Goal: Task Accomplishment & Management: Manage account settings

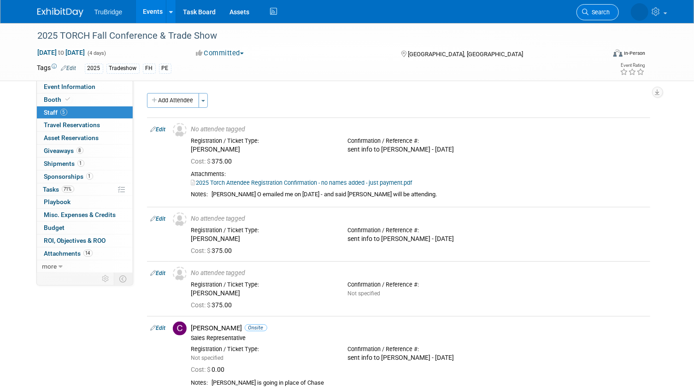
click at [603, 11] on span "Search" at bounding box center [599, 12] width 21 height 7
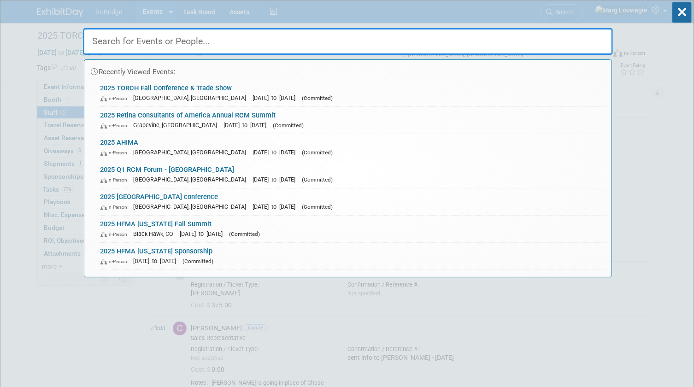
click at [590, 43] on input "text" at bounding box center [348, 41] width 530 height 27
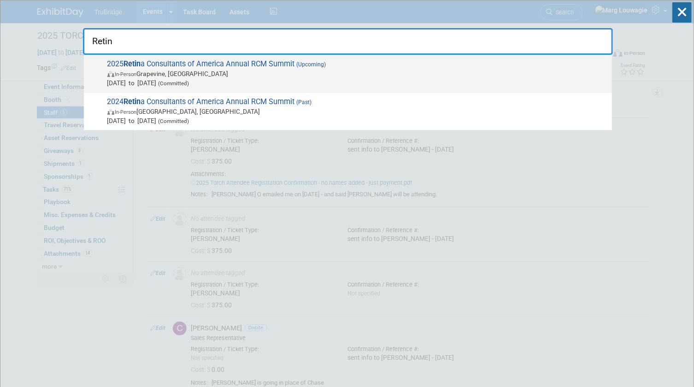
type input "Retin"
click at [221, 74] on span "In-Person Grapevine, TX" at bounding box center [357, 73] width 500 height 9
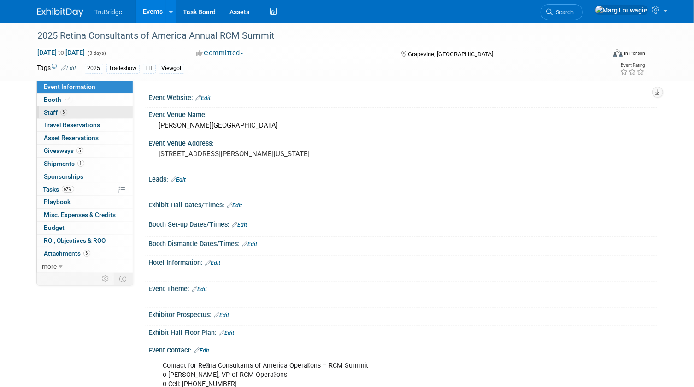
click at [65, 112] on span "3" at bounding box center [63, 112] width 7 height 7
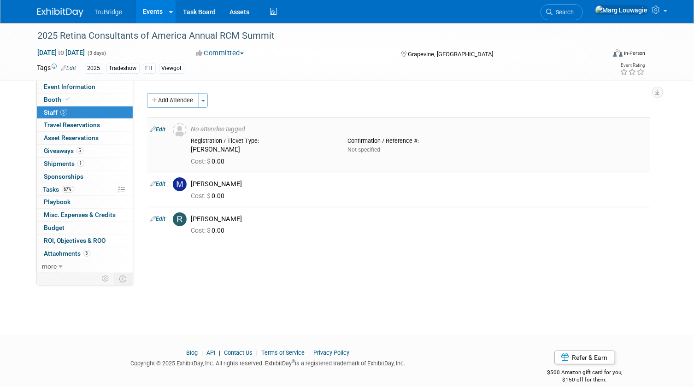
click at [162, 127] on link "Edit" at bounding box center [158, 129] width 15 height 6
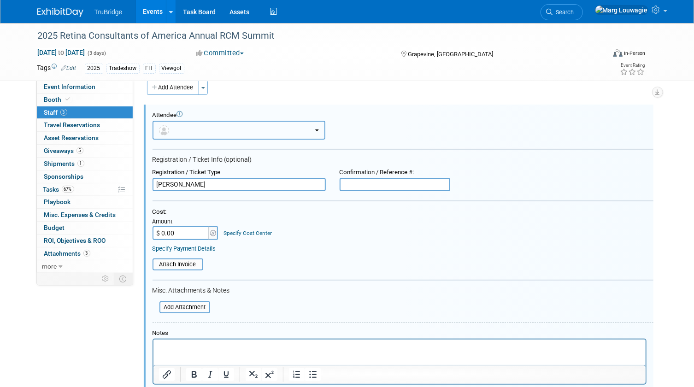
click at [177, 130] on button "button" at bounding box center [239, 130] width 173 height 19
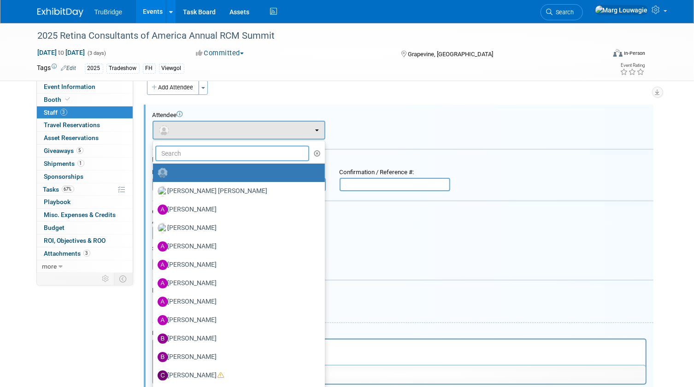
click at [209, 151] on input "text" at bounding box center [232, 154] width 154 height 16
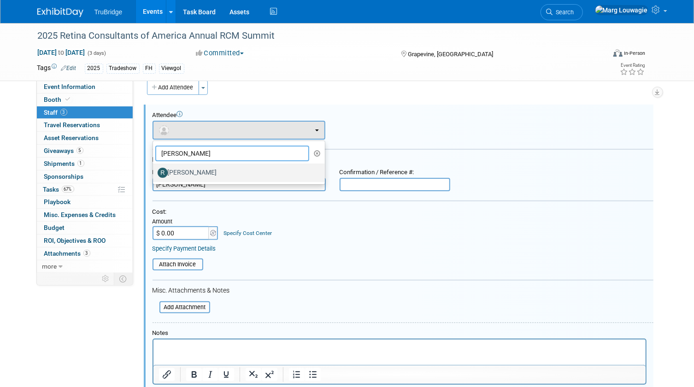
type input "Renee"
click at [196, 171] on label "[PERSON_NAME]" at bounding box center [237, 173] width 158 height 15
click at [154, 171] on input "[PERSON_NAME]" at bounding box center [151, 172] width 6 height 6
select select "011b100a-3789-454a-b370-ce796239a66e"
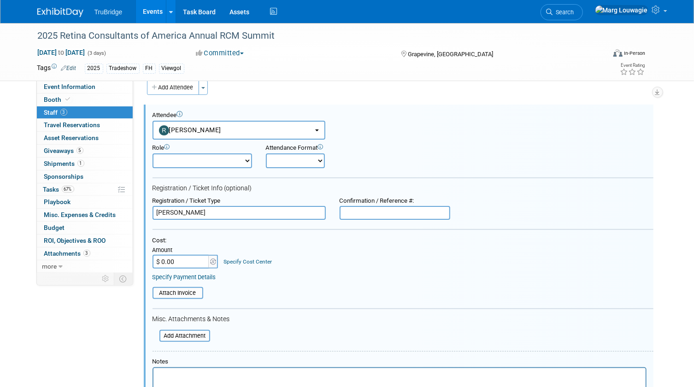
drag, startPoint x: 212, startPoint y: 216, endPoint x: 135, endPoint y: 212, distance: 76.6
click at [135, 211] on div "Event Website: Edit Event Venue Name: Gaylord Texan Resort & Convention Center …" at bounding box center [395, 164] width 524 height 192
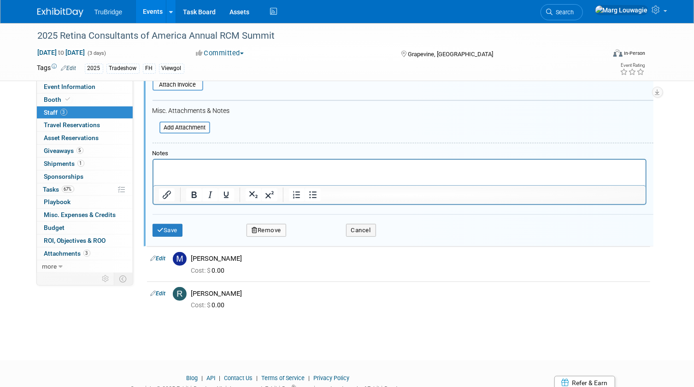
scroll to position [222, 0]
click at [175, 229] on button "Save" at bounding box center [168, 229] width 30 height 13
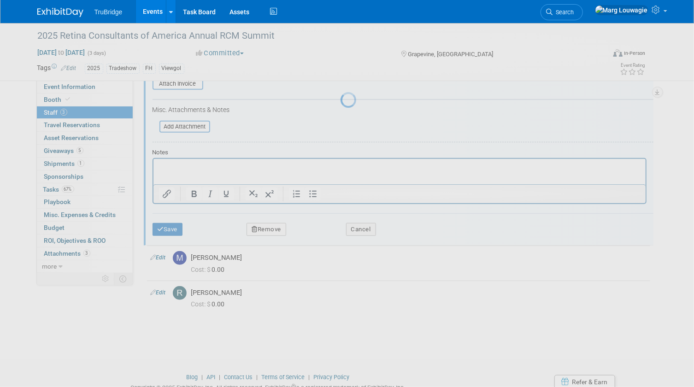
scroll to position [12, 0]
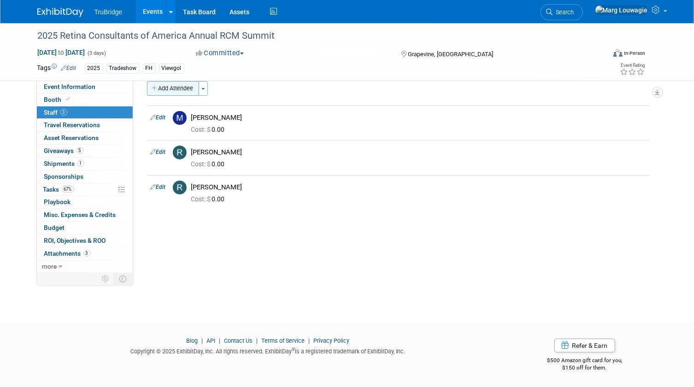
click at [172, 89] on button "Add Attendee" at bounding box center [173, 88] width 52 height 15
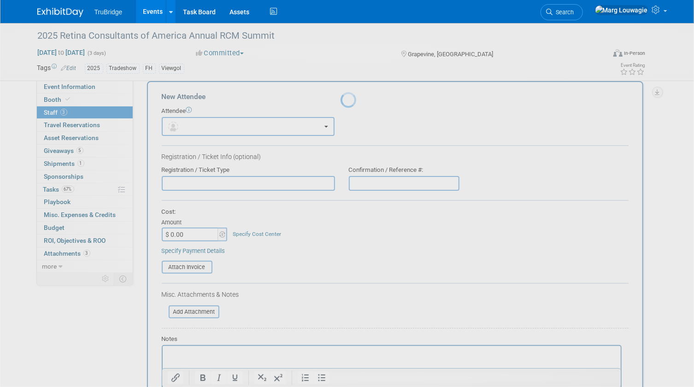
scroll to position [0, 0]
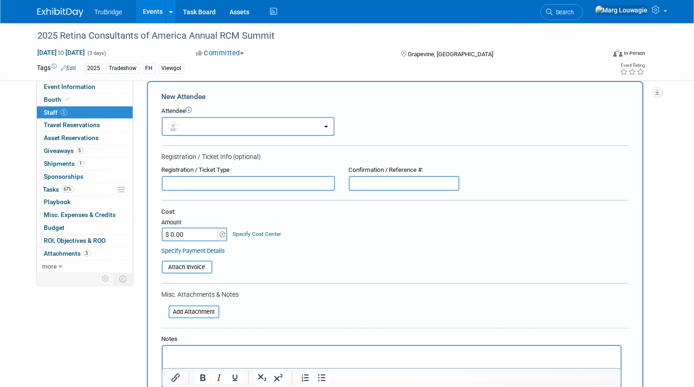
click at [201, 180] on input "text" at bounding box center [248, 183] width 173 height 15
click at [187, 181] on input "Elle Galagos" at bounding box center [248, 183] width 173 height 15
type input "Elle Gallegos"
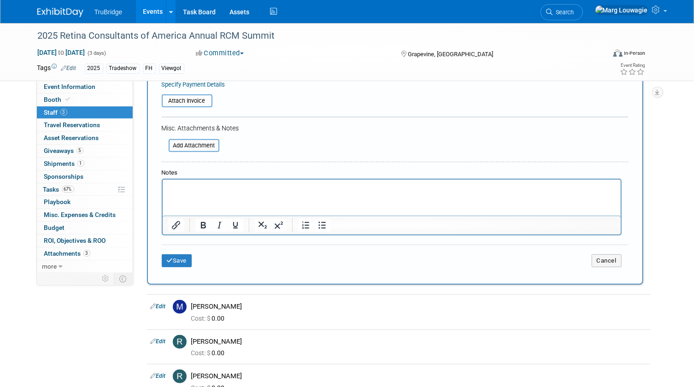
scroll to position [180, 0]
click at [189, 258] on button "Save" at bounding box center [177, 259] width 30 height 13
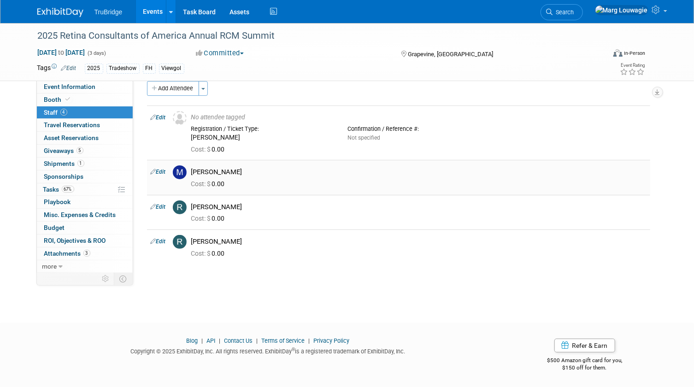
scroll to position [0, 0]
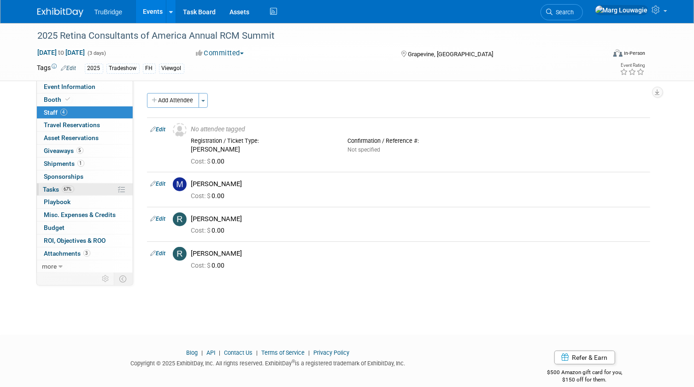
click at [52, 186] on span "Tasks 67%" at bounding box center [58, 189] width 31 height 7
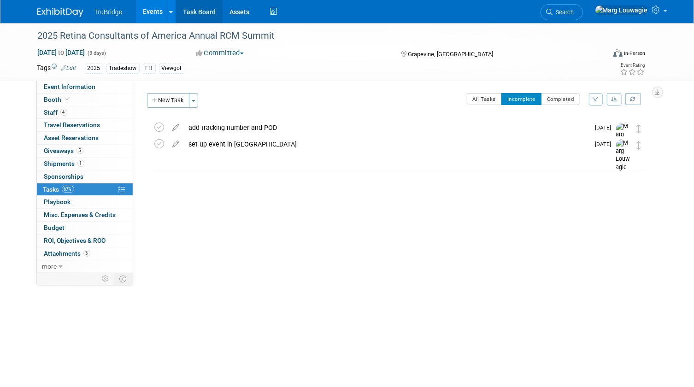
click at [205, 10] on link "Task Board" at bounding box center [199, 11] width 47 height 23
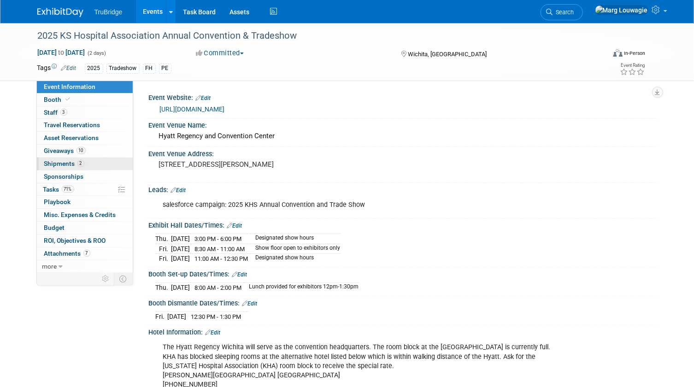
click at [55, 163] on span "Shipments 2" at bounding box center [64, 163] width 40 height 7
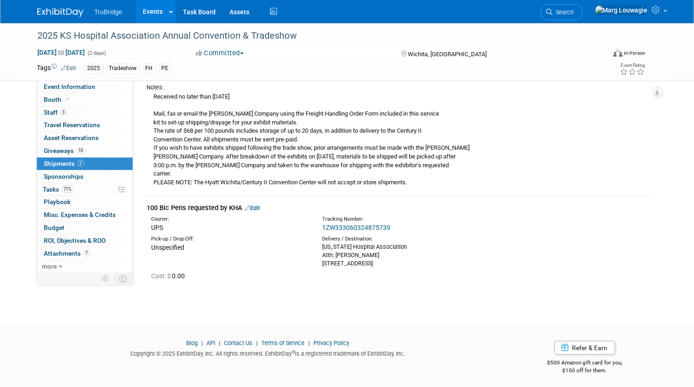
scroll to position [177, 0]
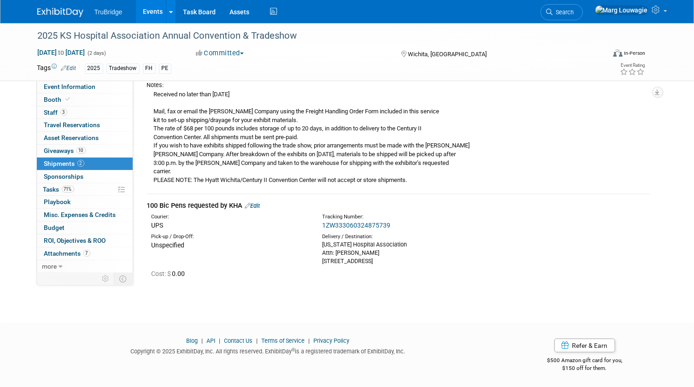
click at [354, 225] on link "1ZW333060324875739" at bounding box center [356, 225] width 68 height 7
click at [258, 206] on link "Edit" at bounding box center [252, 205] width 15 height 7
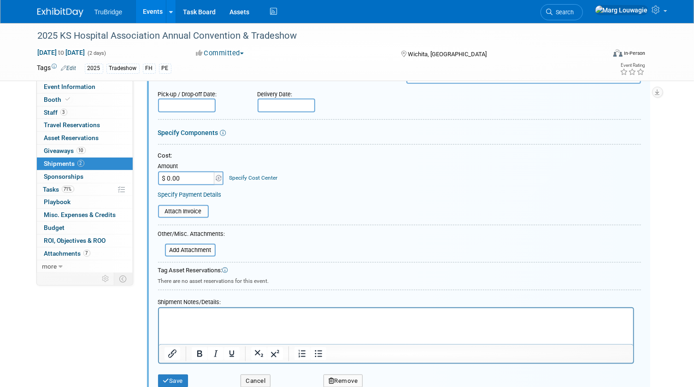
scroll to position [392, 0]
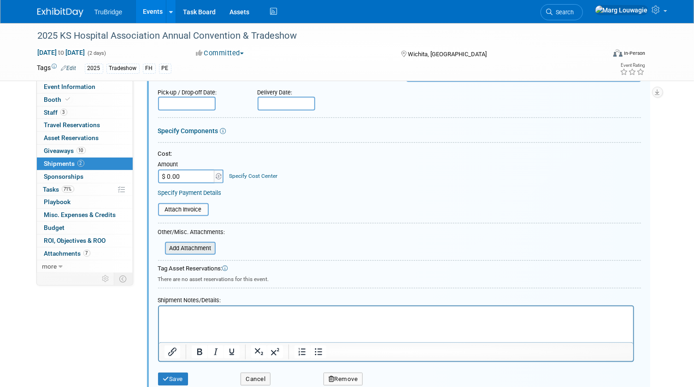
click at [201, 245] on input "file" at bounding box center [160, 248] width 110 height 11
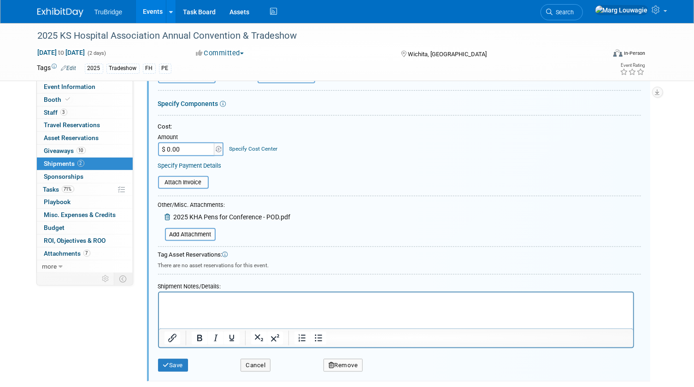
scroll to position [476, 0]
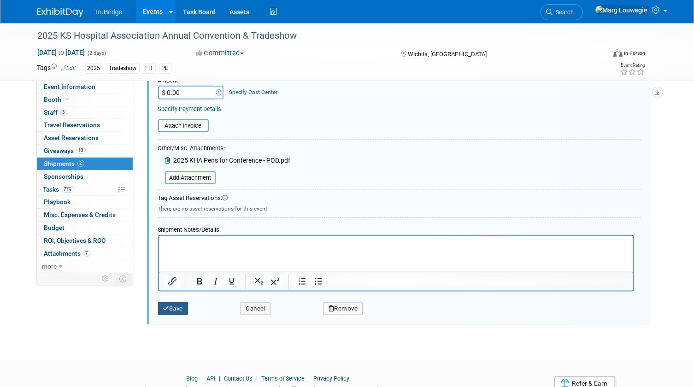
click at [173, 306] on button "Save" at bounding box center [173, 308] width 30 height 13
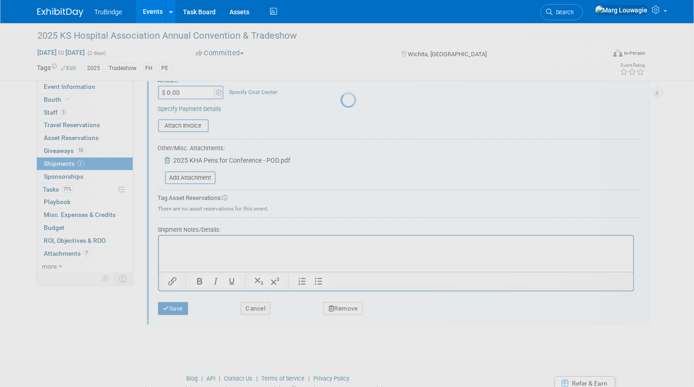
scroll to position [200, 0]
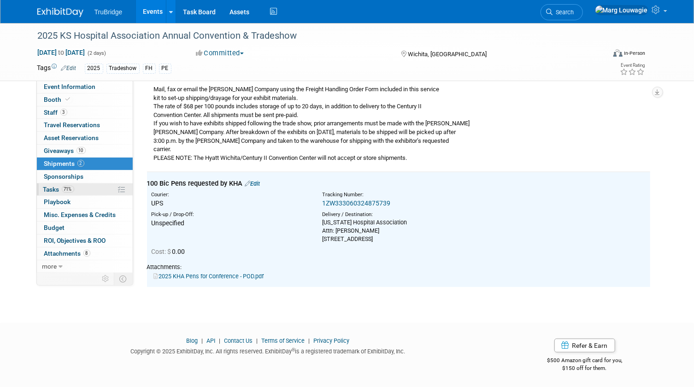
click at [51, 188] on span "Tasks 71%" at bounding box center [58, 189] width 31 height 7
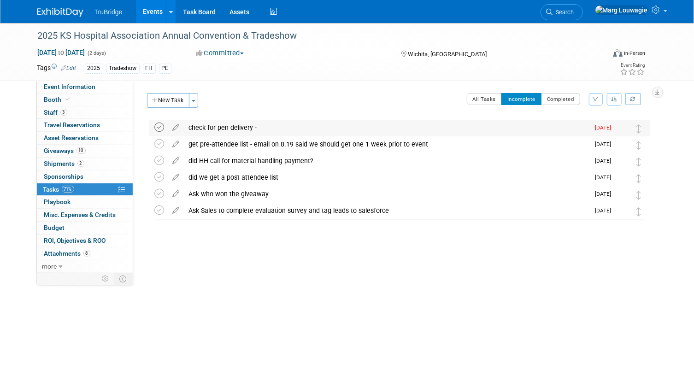
click at [158, 125] on icon at bounding box center [160, 128] width 10 height 10
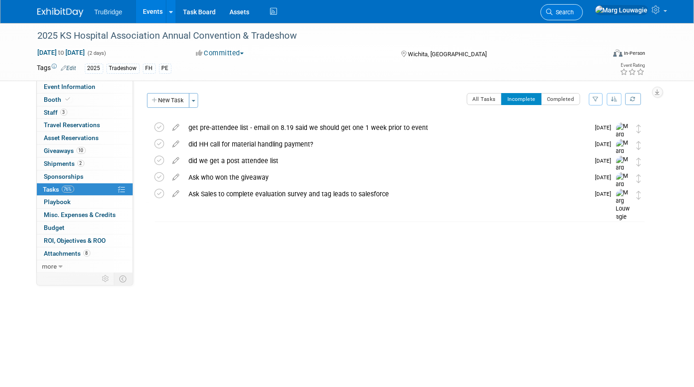
click at [583, 6] on link "Search" at bounding box center [562, 12] width 42 height 16
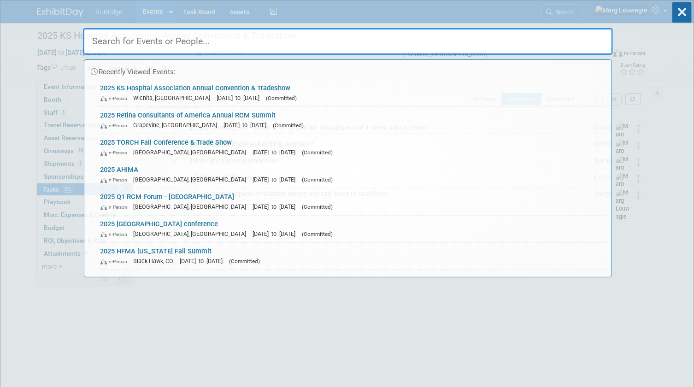
click at [573, 43] on input "text" at bounding box center [348, 41] width 530 height 27
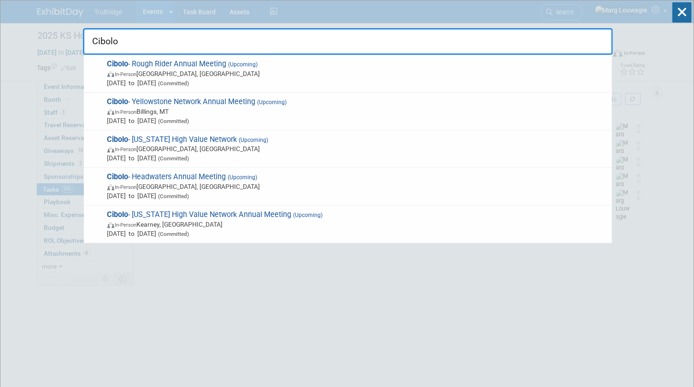
type input "Cibolo"
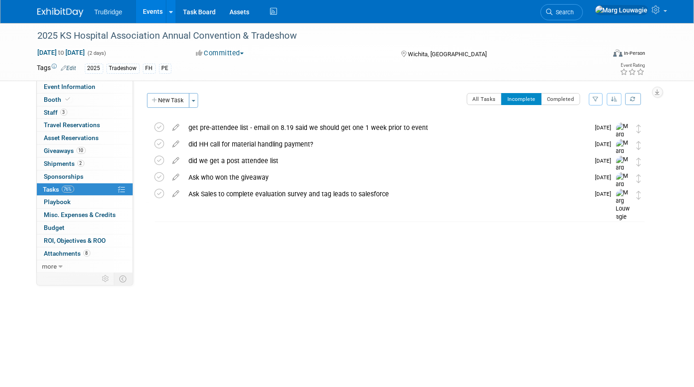
click at [574, 12] on span "Search" at bounding box center [563, 12] width 21 height 7
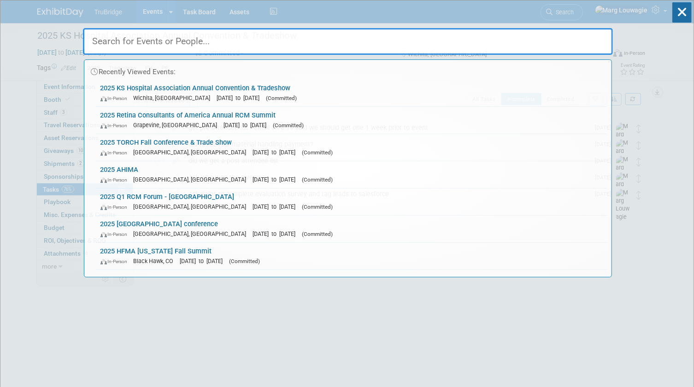
click at [560, 42] on input "text" at bounding box center [348, 41] width 530 height 27
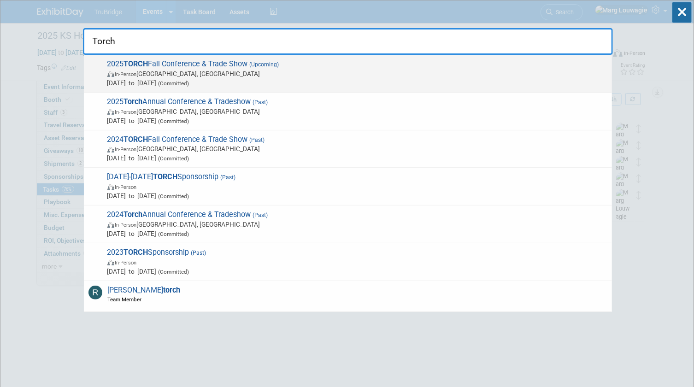
type input "Torch"
click at [156, 67] on span "2025 TORCH Fall Conference & Trade Show (Upcoming) In-Person Austin, TX Sep 8, …" at bounding box center [356, 73] width 503 height 28
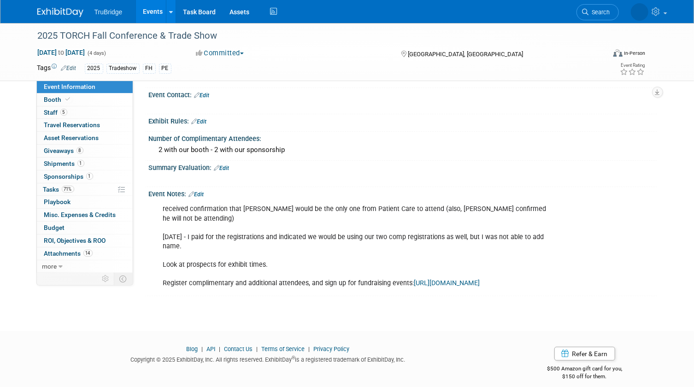
scroll to position [507, 0]
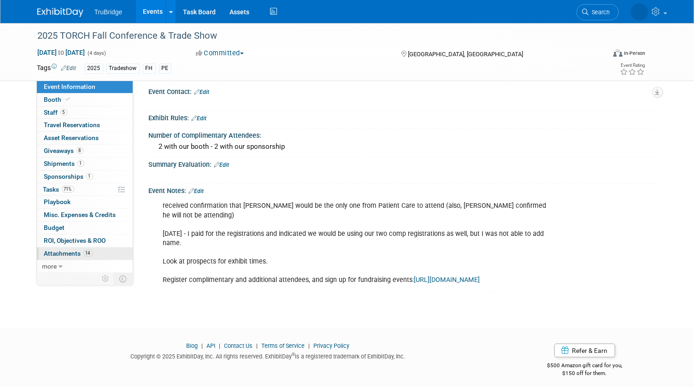
click at [58, 255] on span "Attachments 14" at bounding box center [68, 253] width 48 height 7
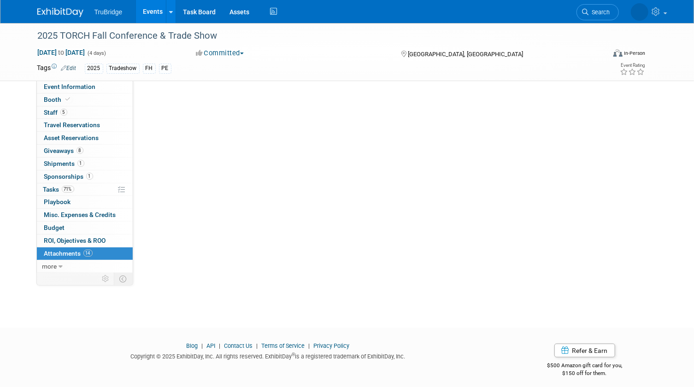
scroll to position [0, 0]
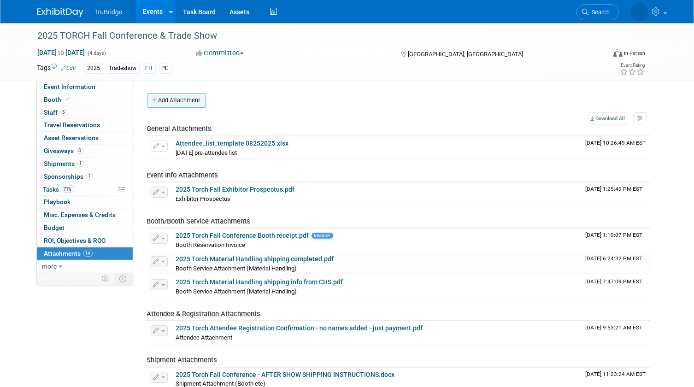
click at [200, 101] on button "Add Attachment" at bounding box center [176, 100] width 59 height 15
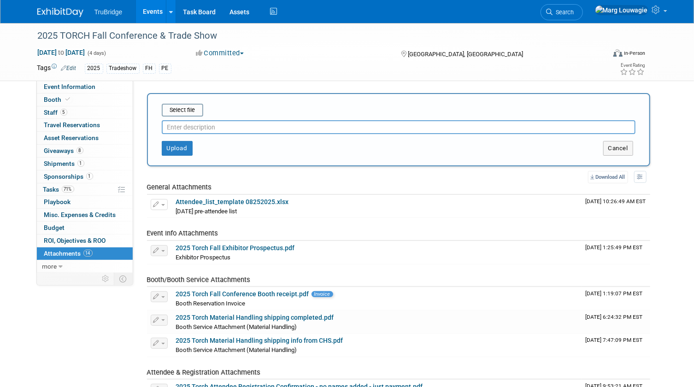
click at [206, 121] on div at bounding box center [399, 126] width 474 height 18
click at [192, 127] on input "text" at bounding box center [399, 127] width 474 height 14
type input "Torch pre-attendee list with [PERSON_NAME]'s additions"
click at [176, 109] on input "file" at bounding box center [148, 110] width 110 height 11
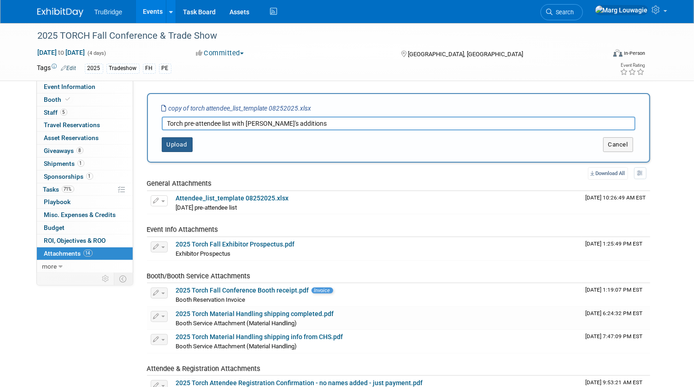
click at [177, 144] on button "Upload" at bounding box center [177, 144] width 31 height 15
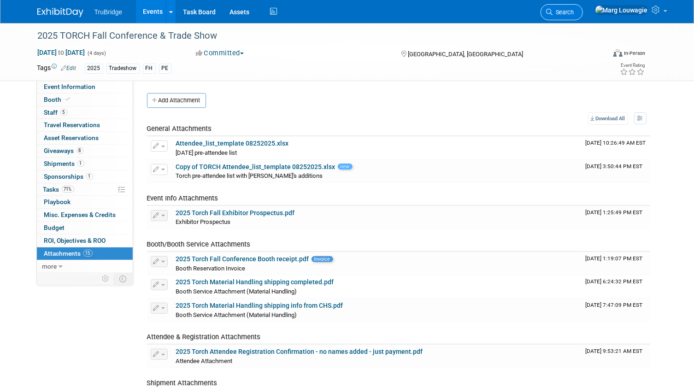
click at [574, 10] on span "Search" at bounding box center [563, 12] width 21 height 7
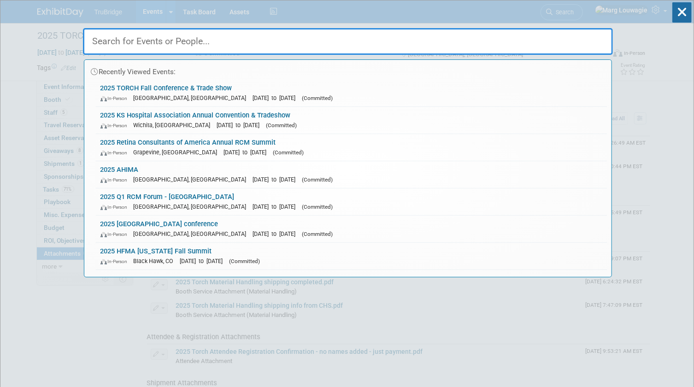
click at [557, 35] on input "text" at bounding box center [348, 41] width 530 height 27
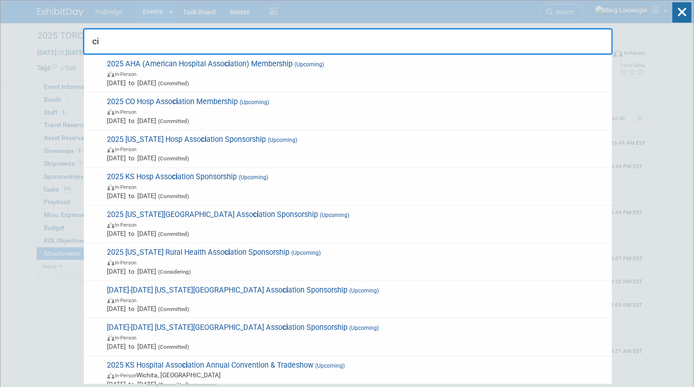
type input "c"
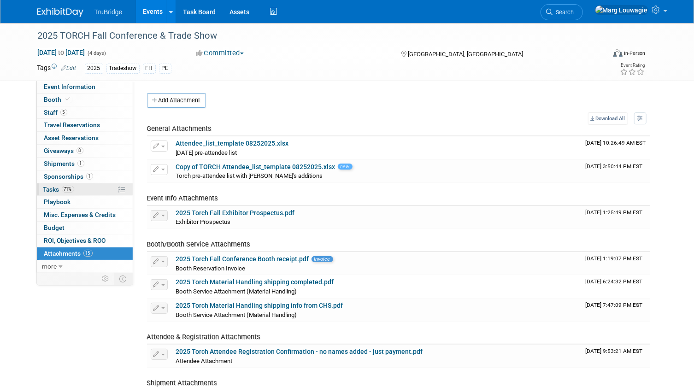
click at [50, 186] on span "Tasks 71%" at bounding box center [58, 189] width 31 height 7
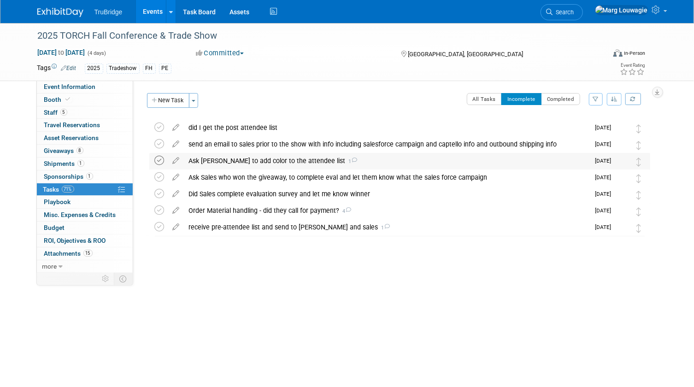
click at [160, 160] on icon at bounding box center [160, 161] width 10 height 10
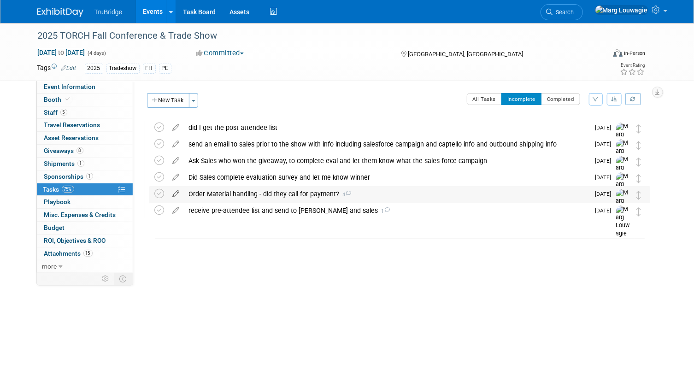
click at [177, 195] on icon at bounding box center [176, 192] width 16 height 12
click at [0, 0] on div at bounding box center [0, 0] width 0 height 0
select select "8"
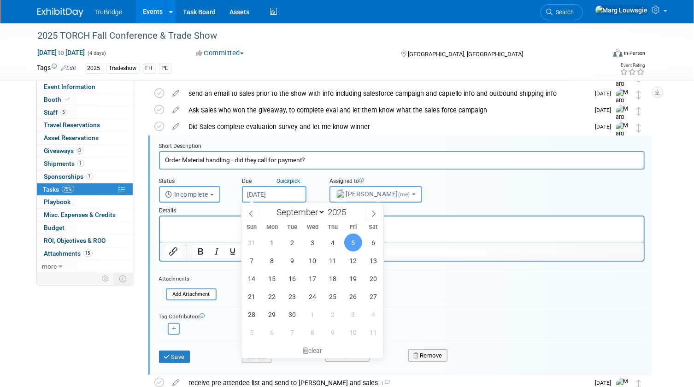
click at [278, 195] on input "Sep 5, 2025" at bounding box center [274, 194] width 65 height 17
click at [274, 272] on span "15" at bounding box center [272, 279] width 18 height 18
type input "Sep 15, 2025"
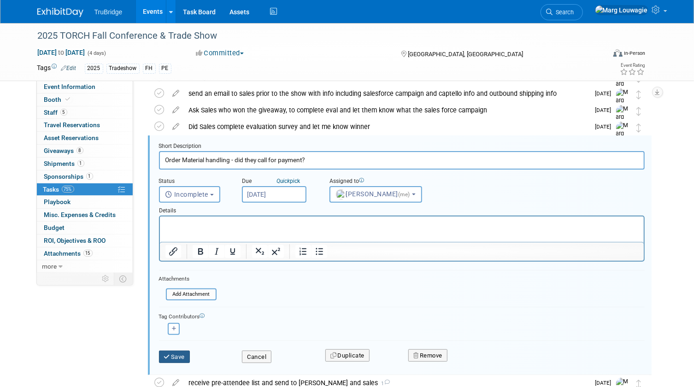
click at [184, 356] on button "Save" at bounding box center [174, 357] width 31 height 13
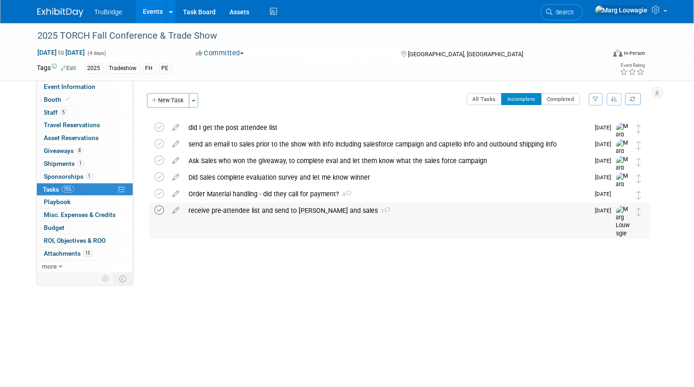
click at [162, 210] on icon at bounding box center [160, 211] width 10 height 10
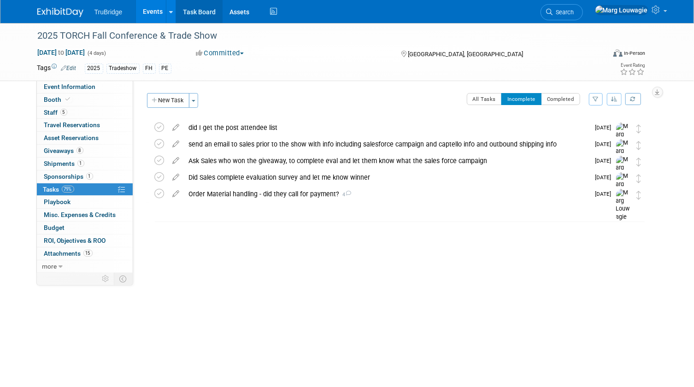
click at [203, 11] on link "Task Board" at bounding box center [199, 11] width 47 height 23
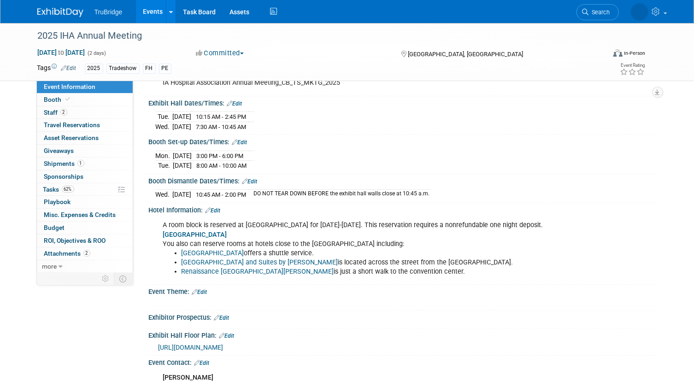
scroll to position [167, 0]
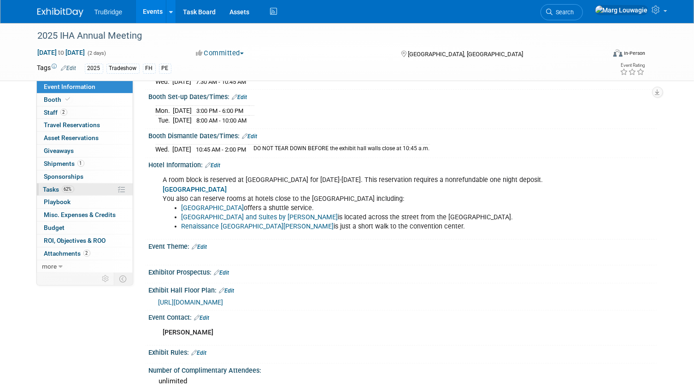
click at [53, 189] on span "Tasks 62%" at bounding box center [58, 189] width 31 height 7
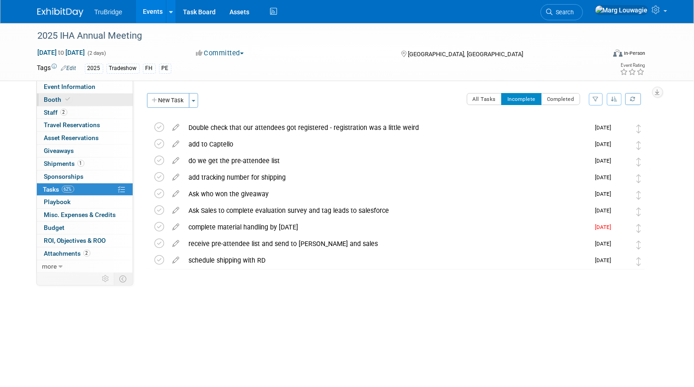
click at [77, 98] on link "Booth" at bounding box center [85, 100] width 96 height 12
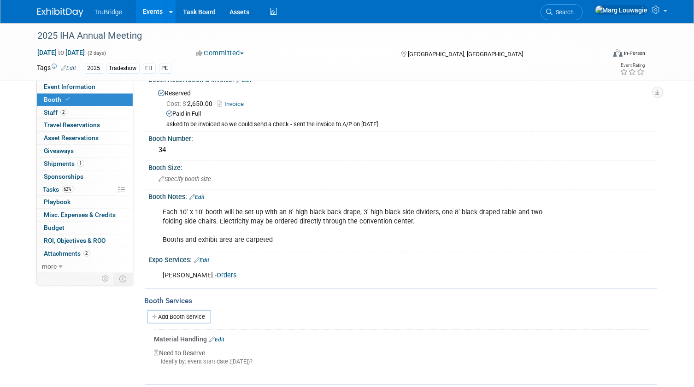
scroll to position [32, 0]
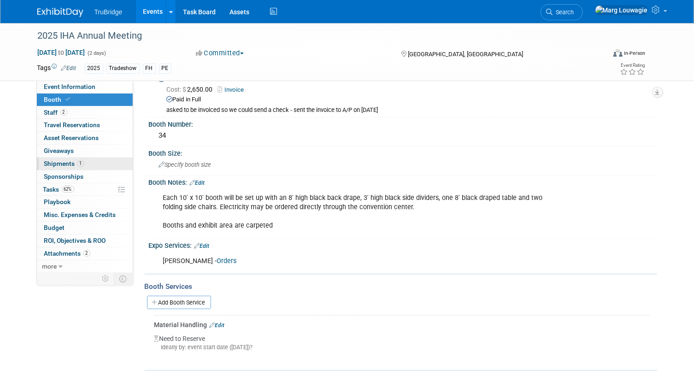
click at [65, 161] on span "Shipments 1" at bounding box center [64, 163] width 40 height 7
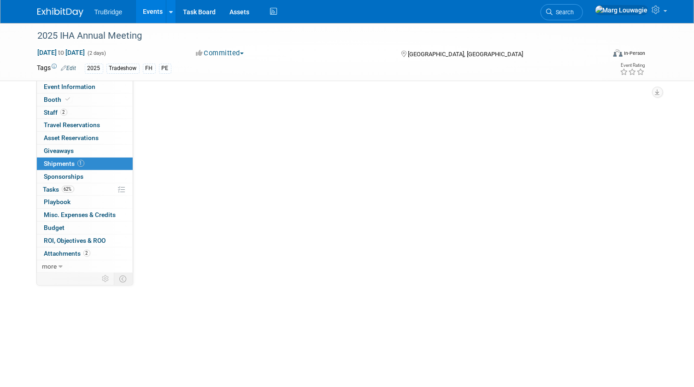
scroll to position [0, 0]
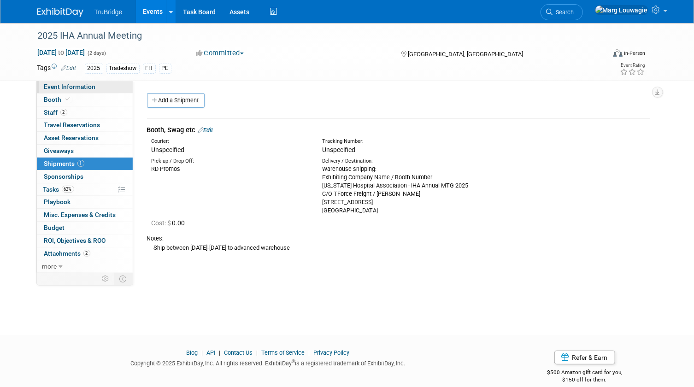
click at [77, 89] on span "Event Information" at bounding box center [70, 86] width 52 height 7
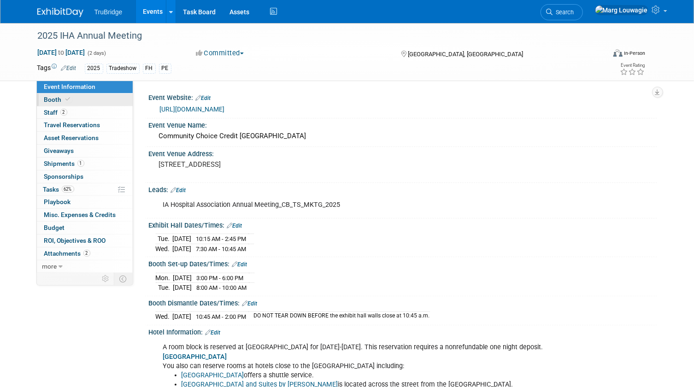
click at [82, 99] on link "Booth" at bounding box center [85, 100] width 96 height 12
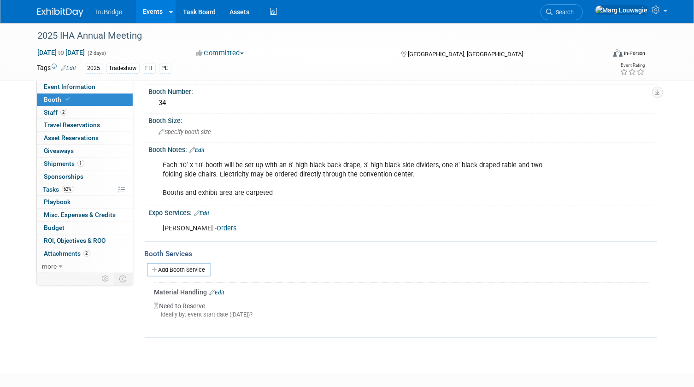
scroll to position [83, 0]
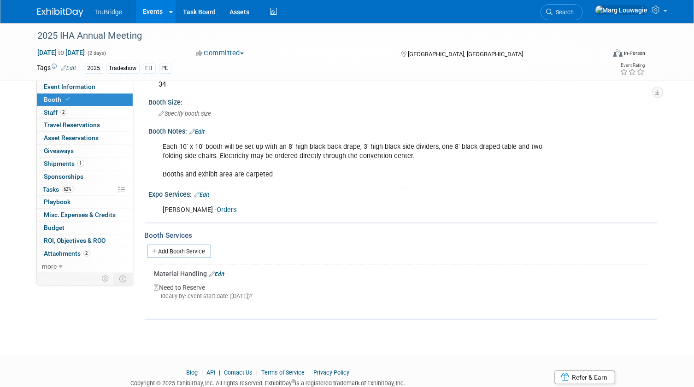
click at [217, 208] on link "Orders" at bounding box center [227, 210] width 20 height 8
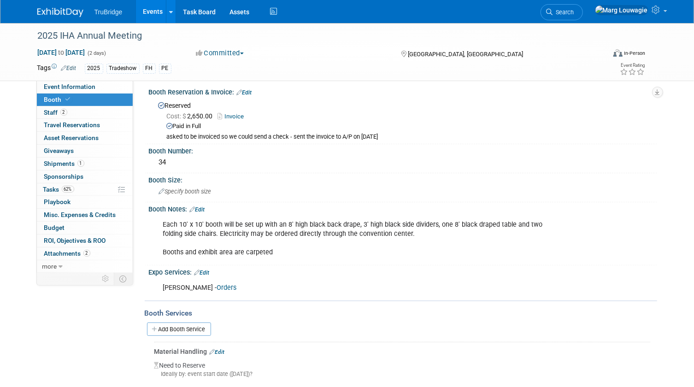
scroll to position [0, 0]
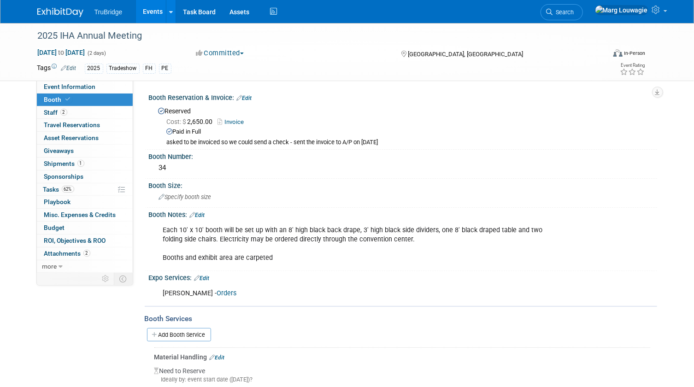
click at [202, 212] on link "Edit" at bounding box center [197, 215] width 15 height 6
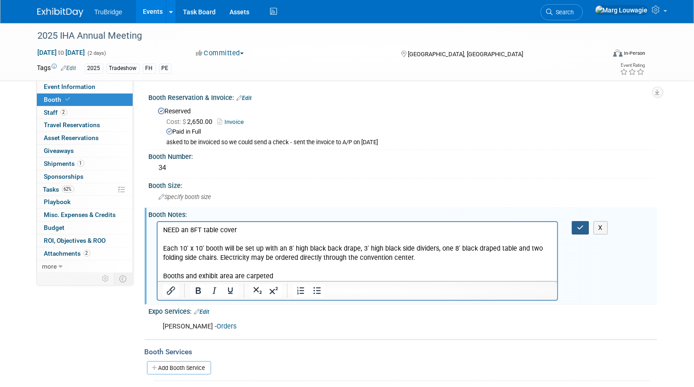
click at [584, 225] on button "button" at bounding box center [580, 227] width 17 height 13
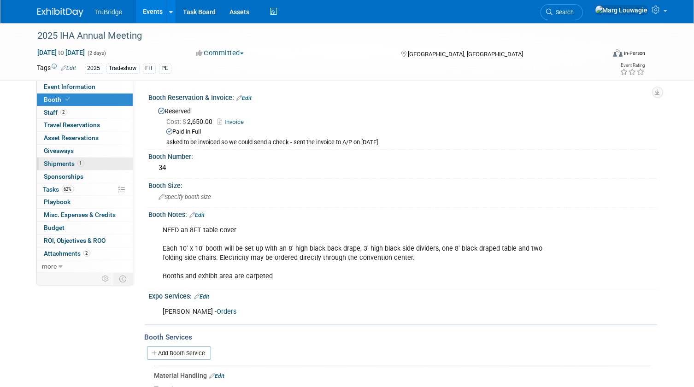
click at [53, 161] on span "Shipments 1" at bounding box center [64, 163] width 40 height 7
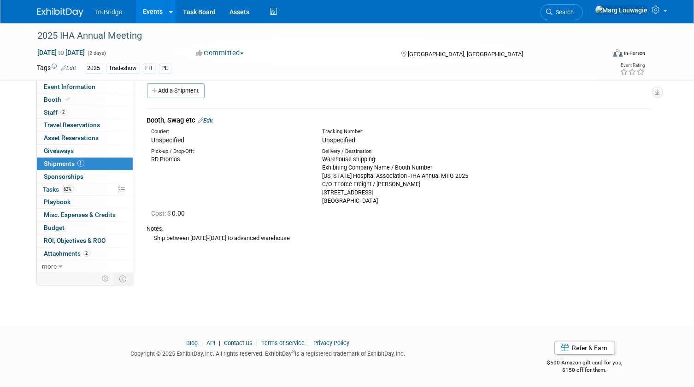
scroll to position [12, 0]
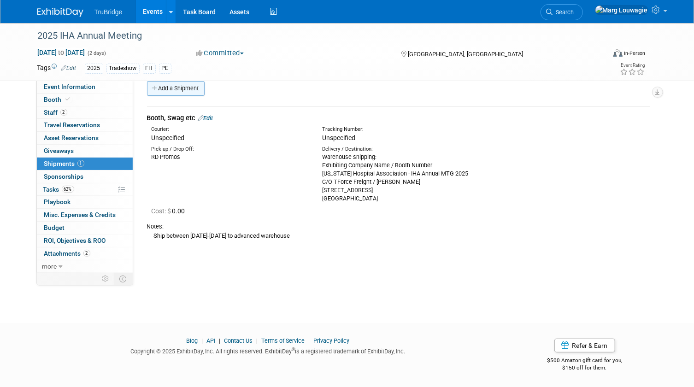
click at [188, 90] on link "Add a Shipment" at bounding box center [176, 88] width 58 height 15
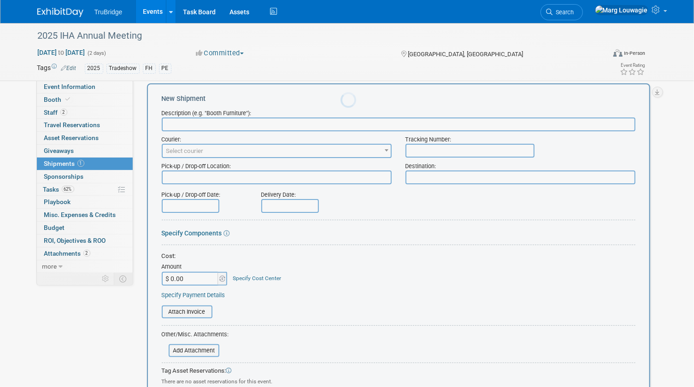
scroll to position [0, 0]
click at [201, 124] on input "text" at bounding box center [399, 125] width 474 height 14
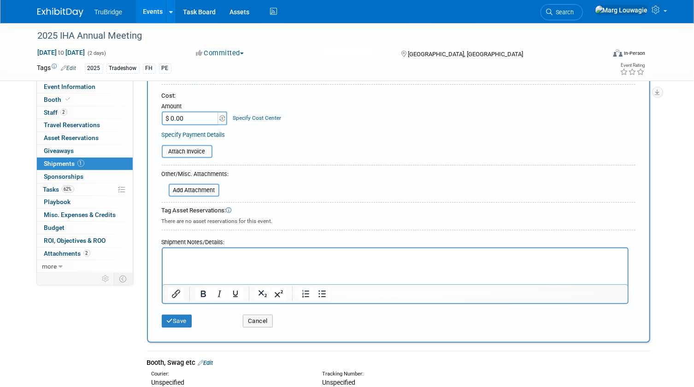
scroll to position [180, 0]
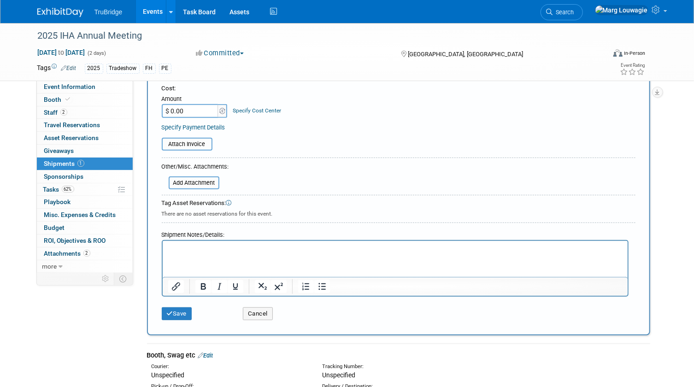
type input "Outbound shipping with Freeman"
click at [218, 254] on html at bounding box center [394, 247] width 465 height 13
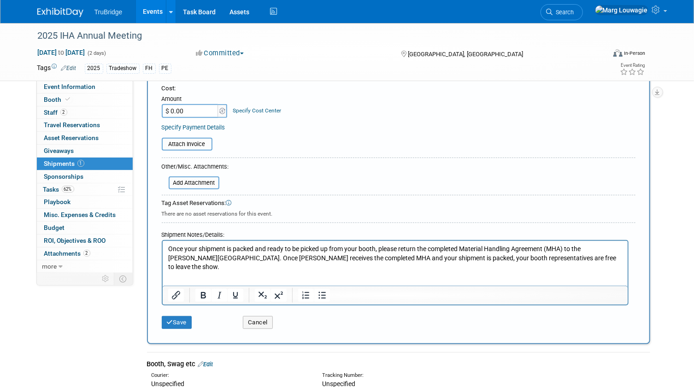
click at [168, 248] on p "Once your shipment is packed and ready to be picked up from your booth, please …" at bounding box center [395, 258] width 455 height 27
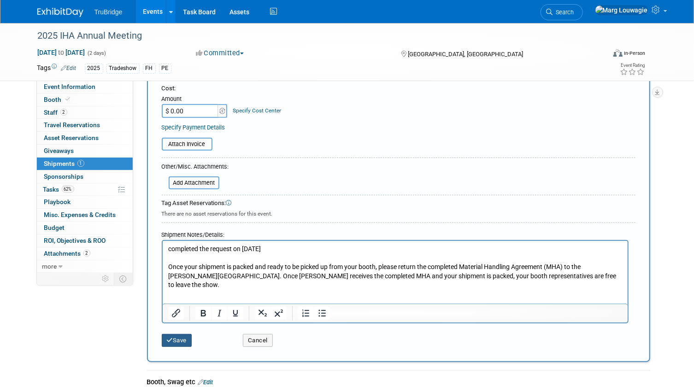
click at [185, 337] on button "Save" at bounding box center [177, 340] width 30 height 13
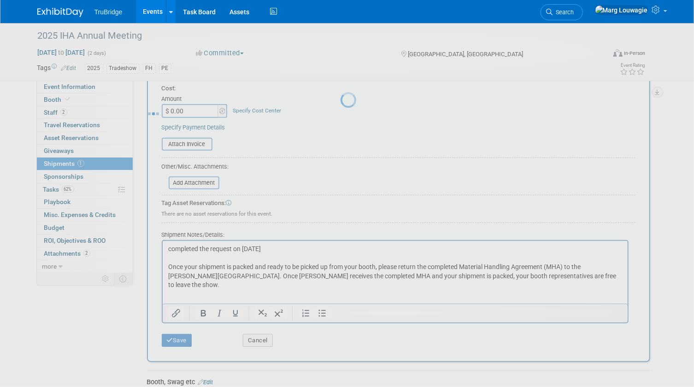
scroll to position [87, 0]
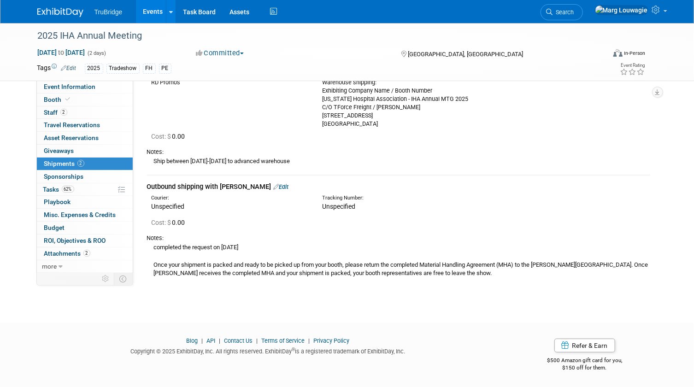
click at [274, 185] on link "Edit" at bounding box center [281, 186] width 15 height 7
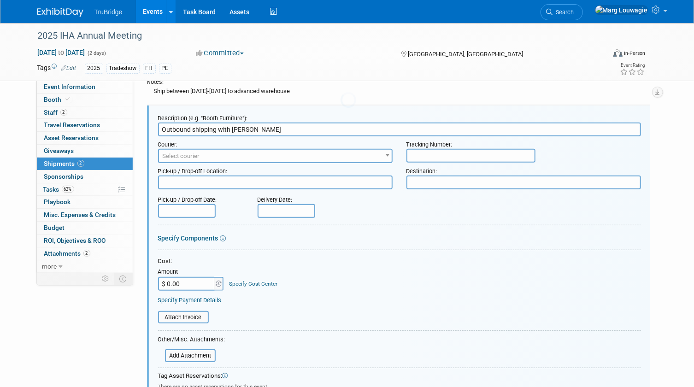
scroll to position [0, 0]
click at [226, 154] on span "Select courier" at bounding box center [275, 156] width 233 height 13
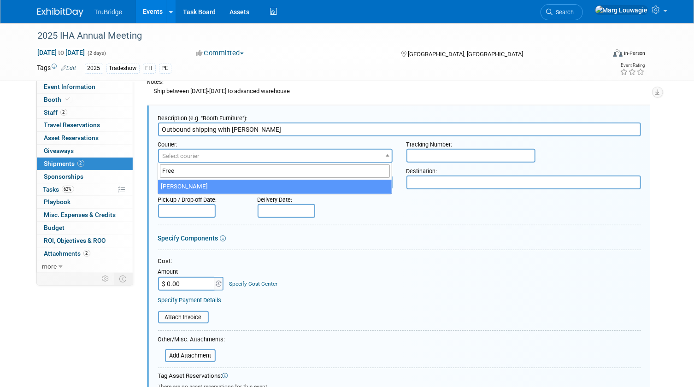
type input "Free"
select select "551"
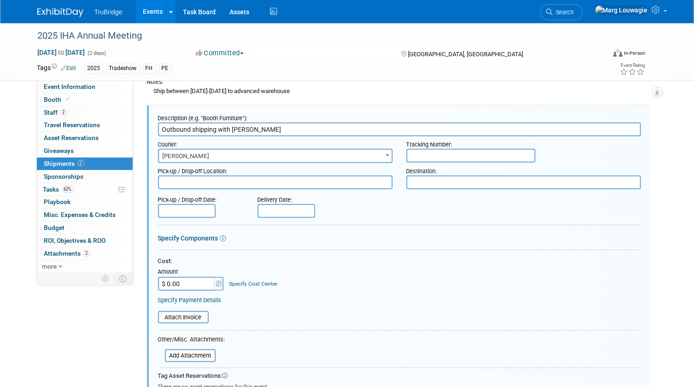
click at [431, 179] on textarea at bounding box center [524, 183] width 235 height 14
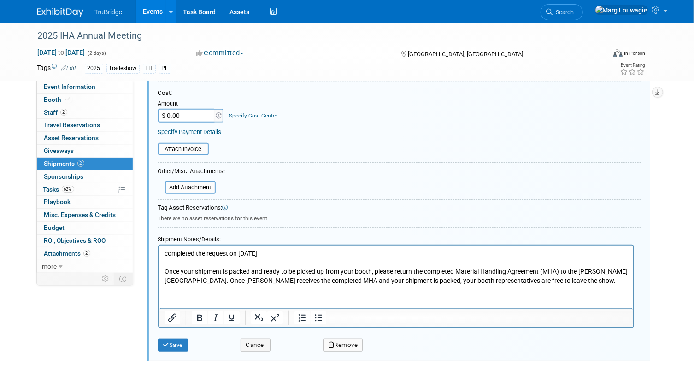
scroll to position [367, 0]
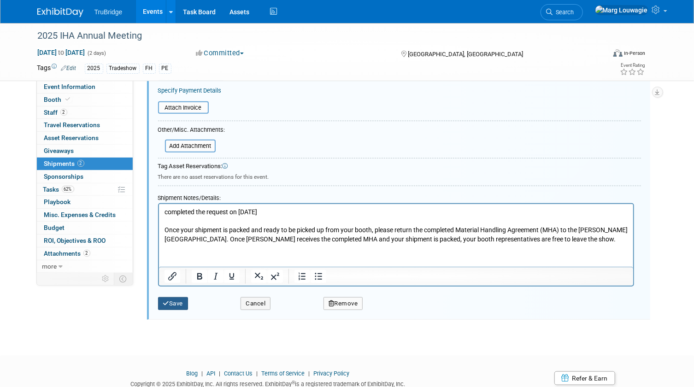
type textarea "RD"
click at [180, 301] on button "Save" at bounding box center [173, 303] width 30 height 13
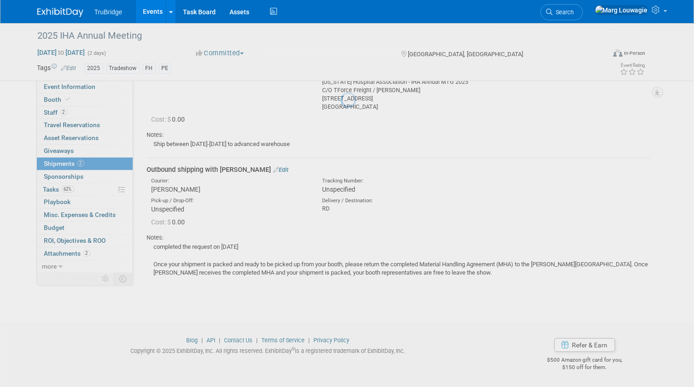
scroll to position [103, 0]
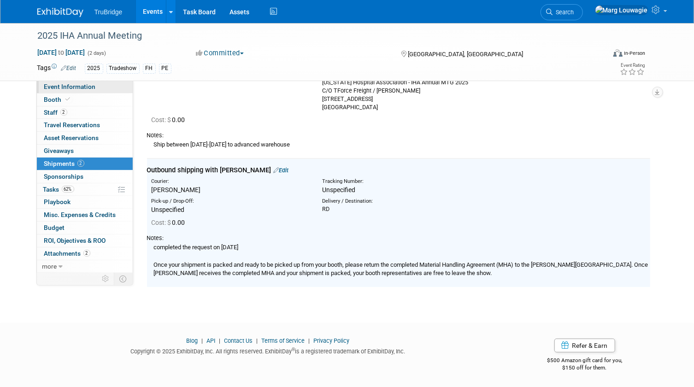
click at [77, 88] on span "Event Information" at bounding box center [70, 86] width 52 height 7
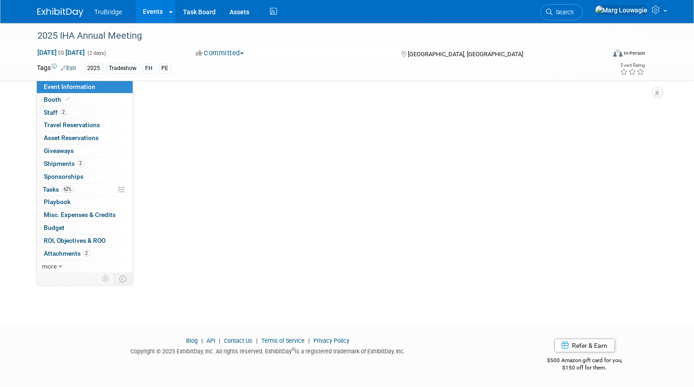
scroll to position [0, 0]
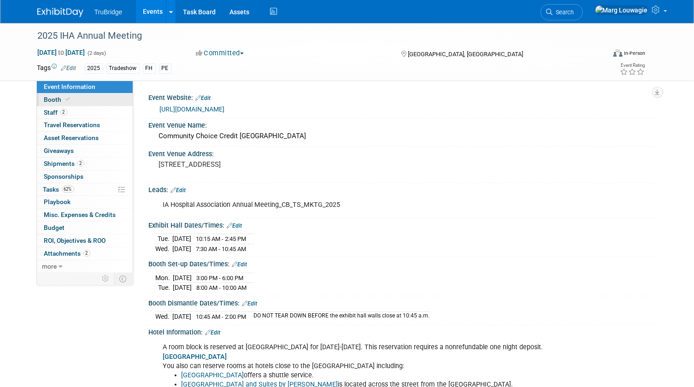
click at [66, 98] on icon at bounding box center [68, 99] width 5 height 5
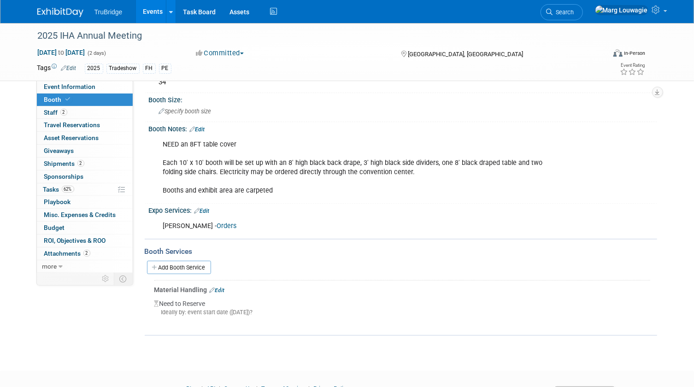
scroll to position [125, 0]
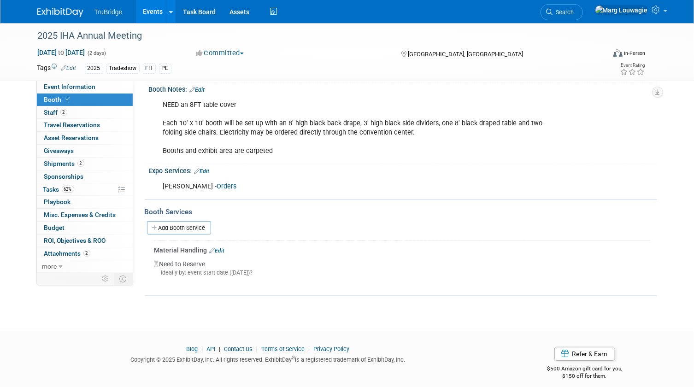
click at [224, 248] on link "Edit" at bounding box center [217, 251] width 15 height 6
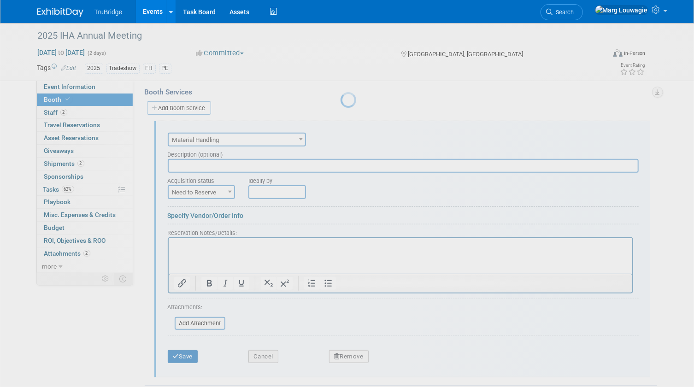
scroll to position [0, 0]
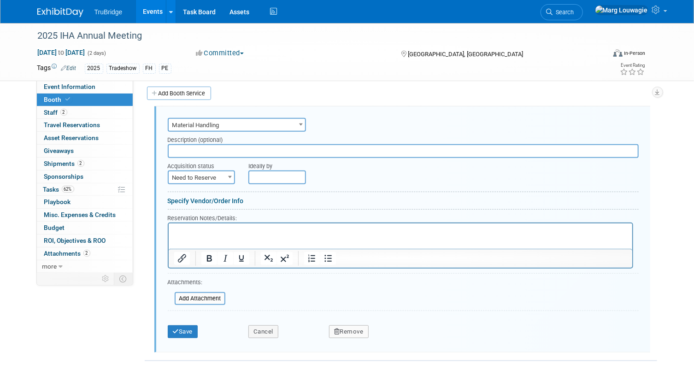
click at [227, 175] on span at bounding box center [229, 177] width 9 height 12
select select "2"
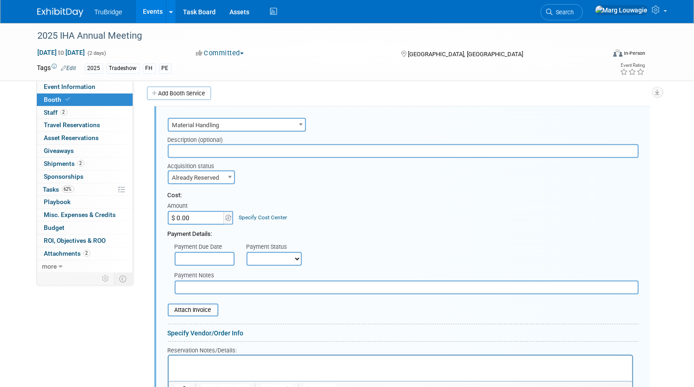
click at [220, 281] on input "text" at bounding box center [407, 288] width 464 height 14
paste input "#o70618547"
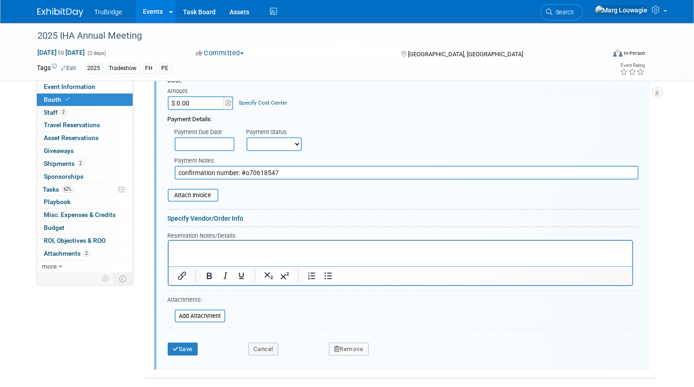
scroll to position [386, 0]
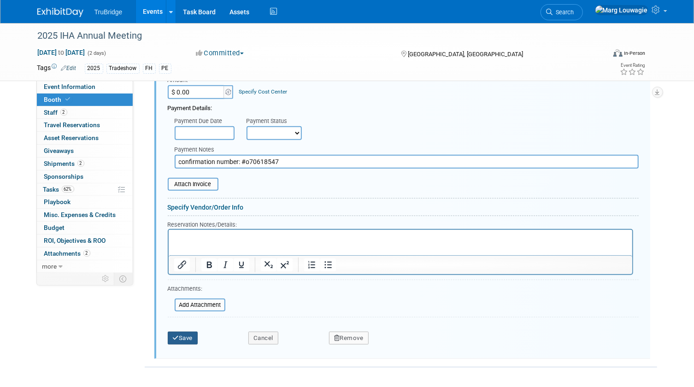
type input "confirmation number: #o70618547"
click at [188, 335] on button "Save" at bounding box center [183, 338] width 30 height 13
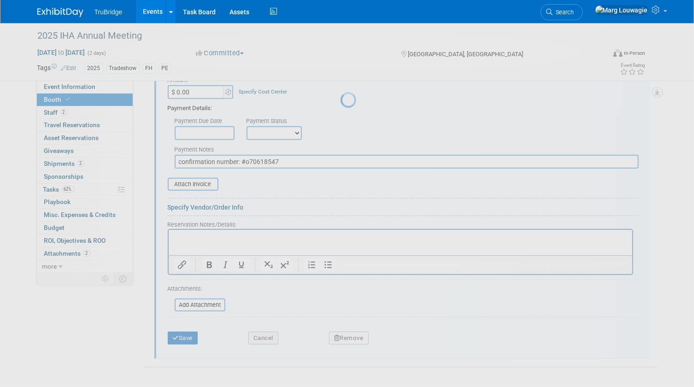
scroll to position [145, 0]
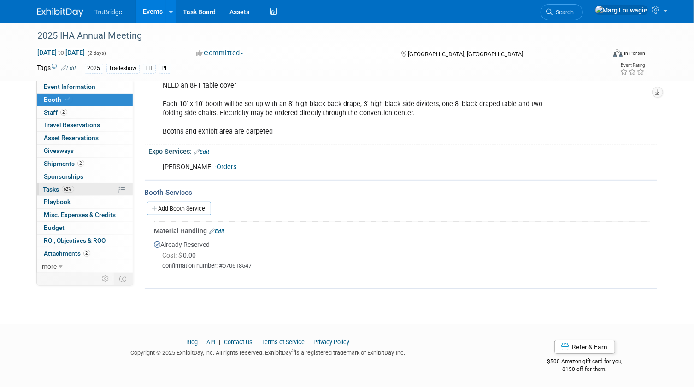
click at [47, 189] on span "Tasks 62%" at bounding box center [58, 189] width 31 height 7
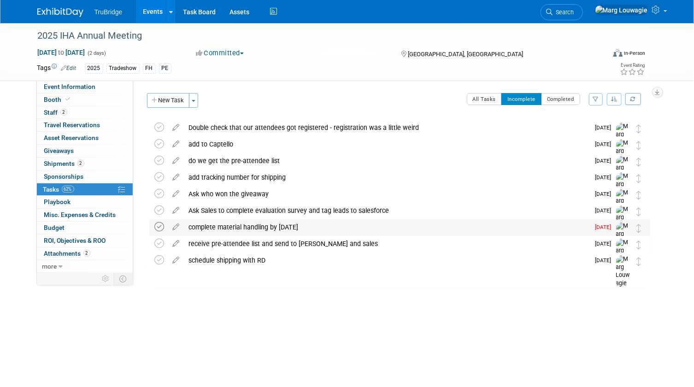
click at [160, 227] on icon at bounding box center [160, 227] width 10 height 10
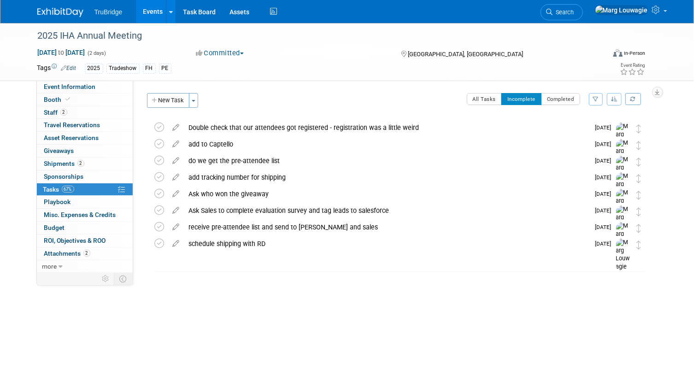
click at [574, 9] on span "Search" at bounding box center [563, 12] width 21 height 7
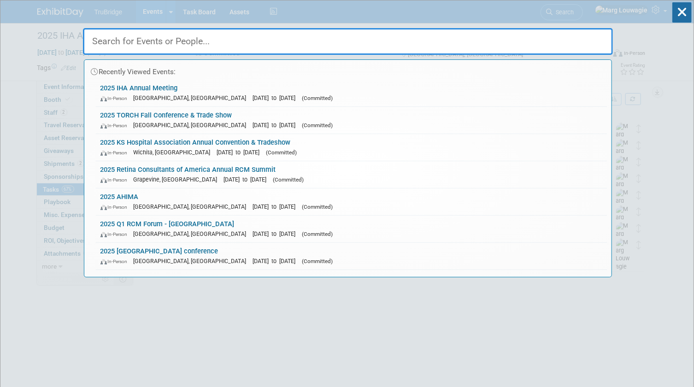
click at [575, 45] on input "text" at bounding box center [348, 41] width 530 height 27
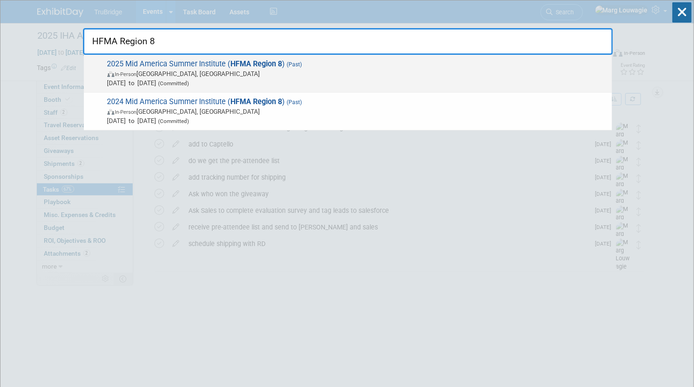
type input "HFMA Region 8"
click at [248, 70] on span "In-Person Omaha, NE" at bounding box center [357, 73] width 500 height 9
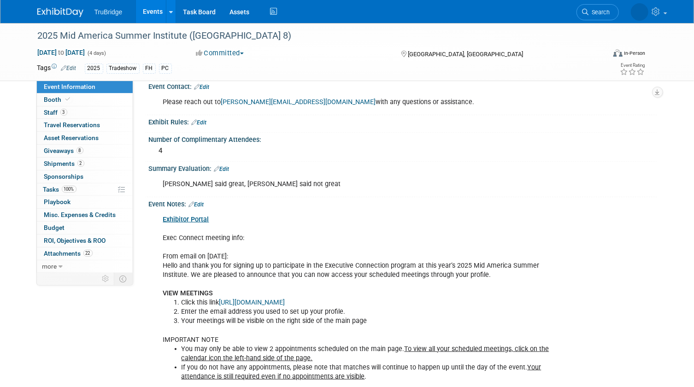
scroll to position [433, 0]
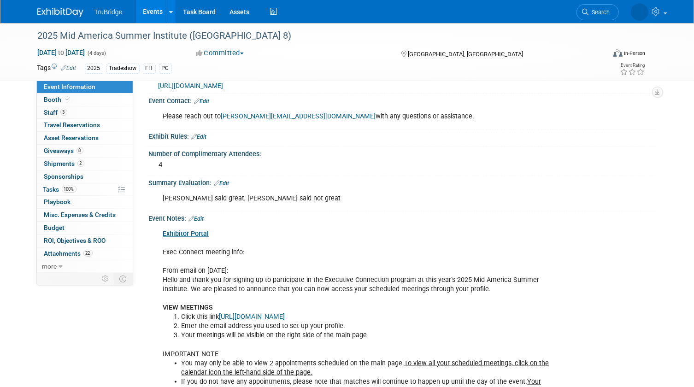
click at [228, 180] on link "Edit" at bounding box center [221, 183] width 15 height 6
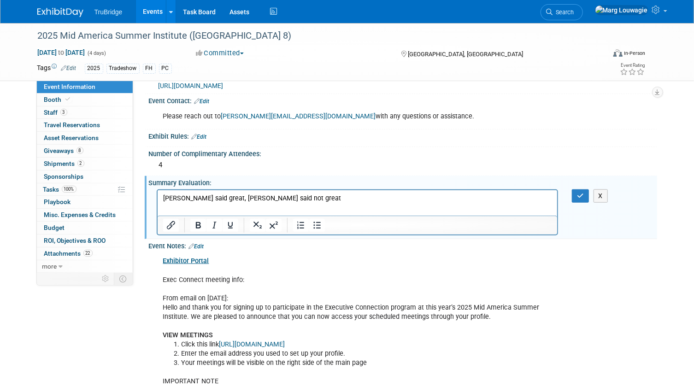
scroll to position [0, 0]
click at [276, 198] on p "Chad said great, Chase said not great" at bounding box center [358, 198] width 390 height 9
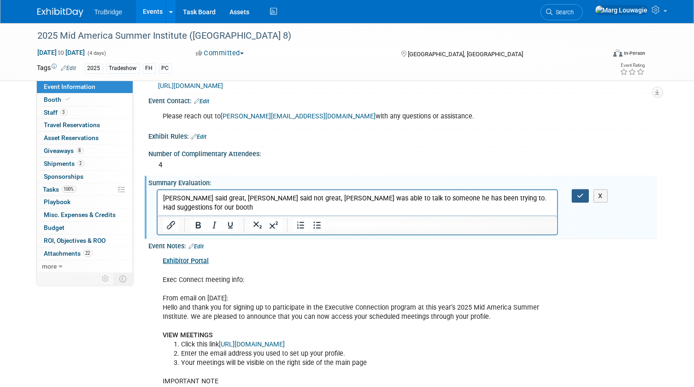
click at [581, 193] on icon "button" at bounding box center [580, 196] width 7 height 6
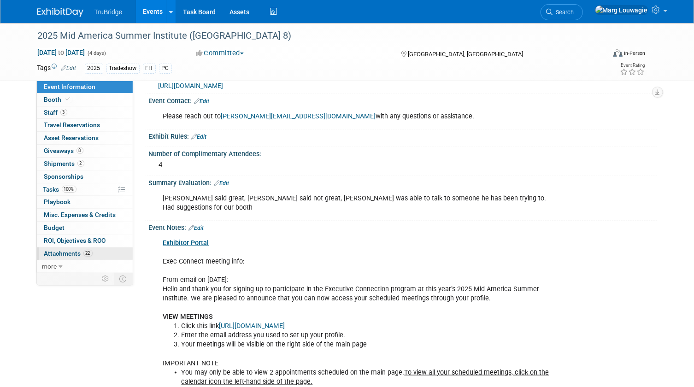
drag, startPoint x: 75, startPoint y: 255, endPoint x: 86, endPoint y: 250, distance: 12.2
click at [75, 255] on span "Attachments 22" at bounding box center [68, 253] width 48 height 7
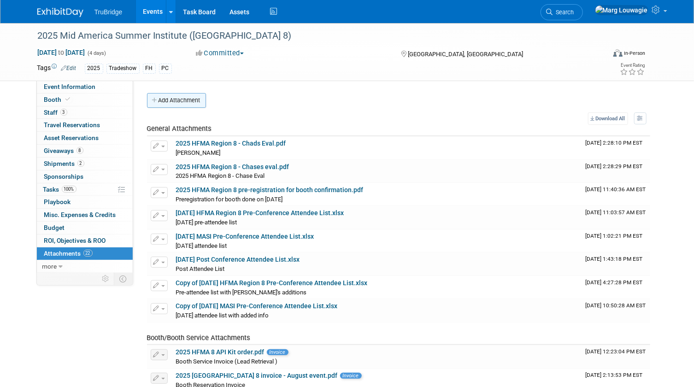
click at [198, 106] on button "Add Attachment" at bounding box center [176, 100] width 59 height 15
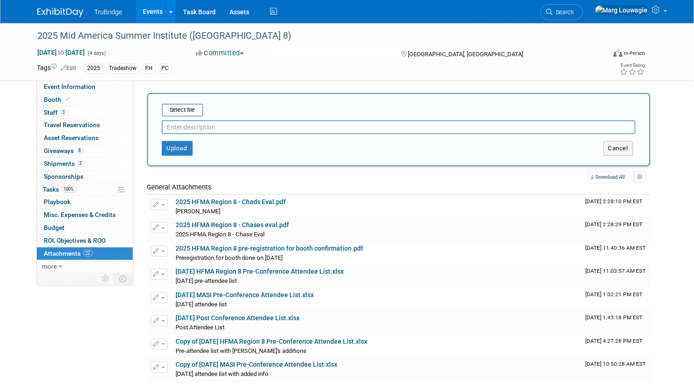
click at [207, 125] on input "text" at bounding box center [399, 127] width 474 height 14
type input "Davids eval"
click at [186, 105] on input "file" at bounding box center [148, 110] width 110 height 11
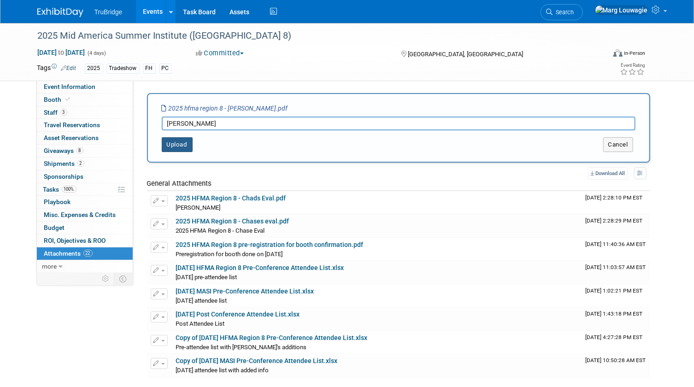
click at [182, 146] on button "Upload" at bounding box center [177, 144] width 31 height 15
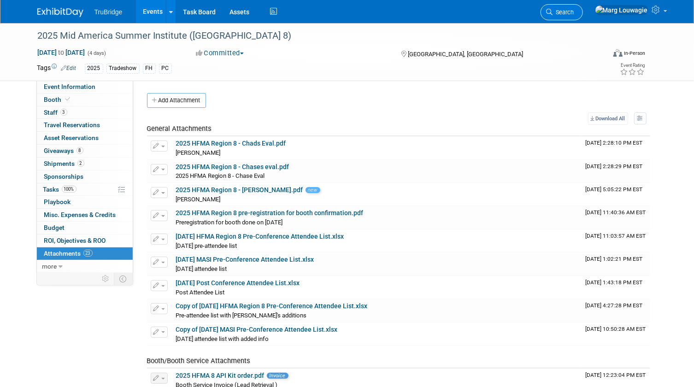
click at [574, 12] on span "Search" at bounding box center [563, 12] width 21 height 7
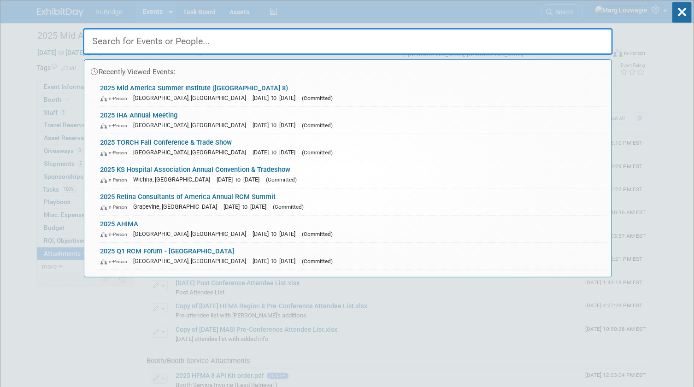
click at [576, 38] on input "text" at bounding box center [348, 41] width 530 height 27
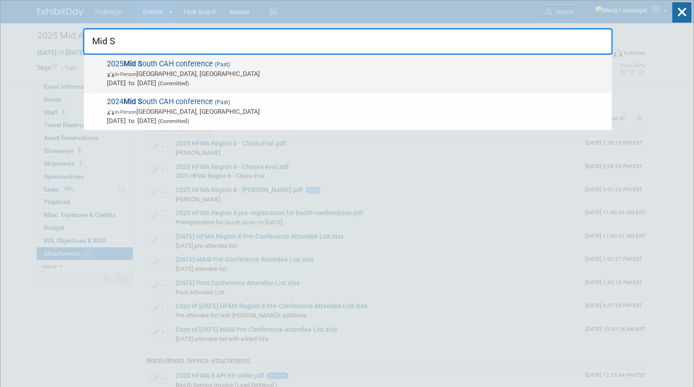
type input "Mid S"
click at [169, 65] on span "2025 Mid S outh CAH conference (Past) In-Person Louisville, KY Aug 20, 2025 to …" at bounding box center [356, 73] width 503 height 28
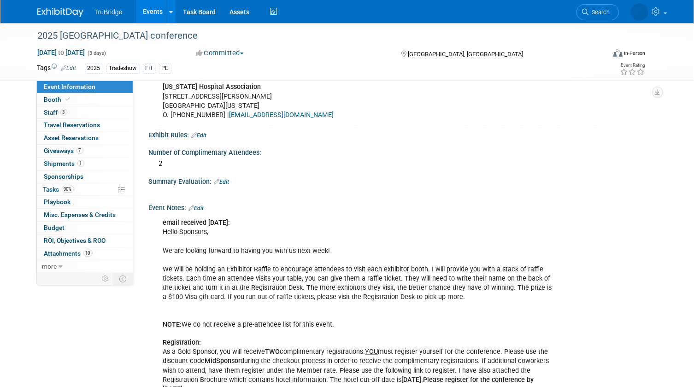
scroll to position [628, 0]
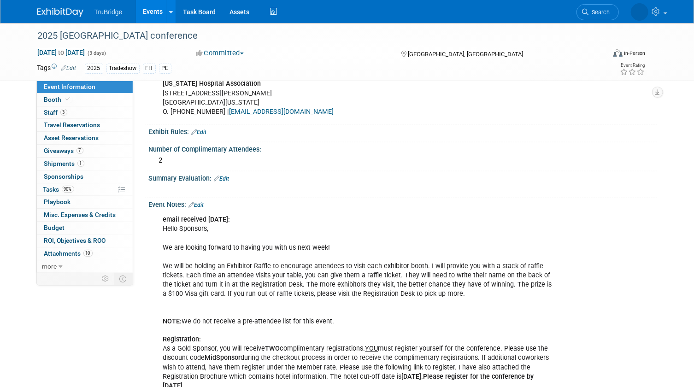
click at [230, 182] on link "Edit" at bounding box center [221, 179] width 15 height 6
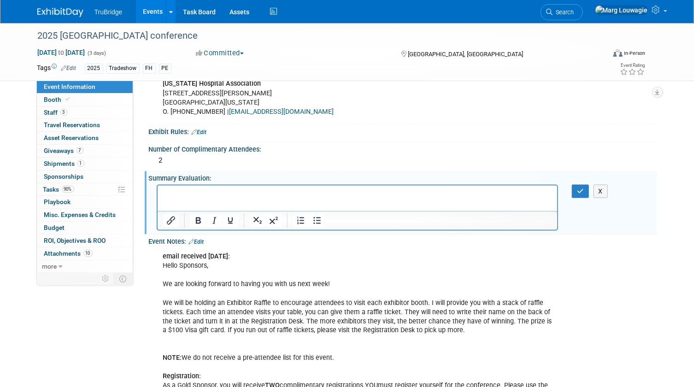
scroll to position [0, 0]
click at [204, 191] on p "Rich Text Area. Press ALT-0 for help." at bounding box center [358, 193] width 390 height 9
click at [224, 189] on p "[PERSON_NAME] - said great" at bounding box center [358, 193] width 390 height 9
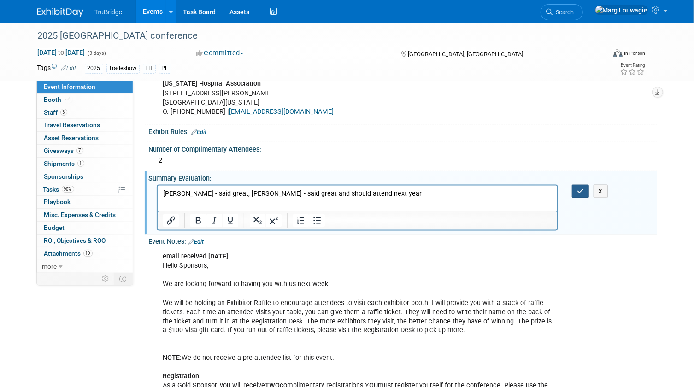
click at [573, 196] on button "button" at bounding box center [580, 191] width 17 height 13
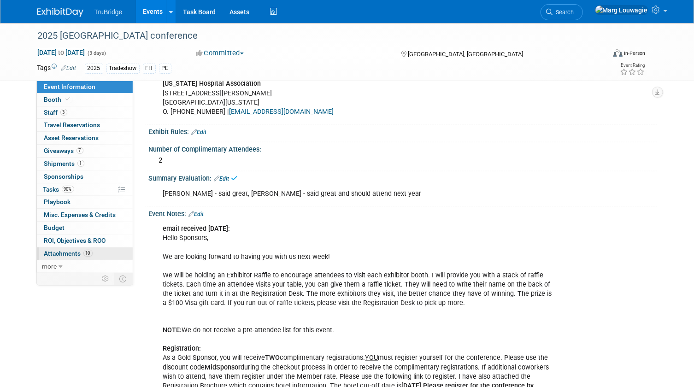
click at [54, 250] on span "Attachments 10" at bounding box center [68, 253] width 48 height 7
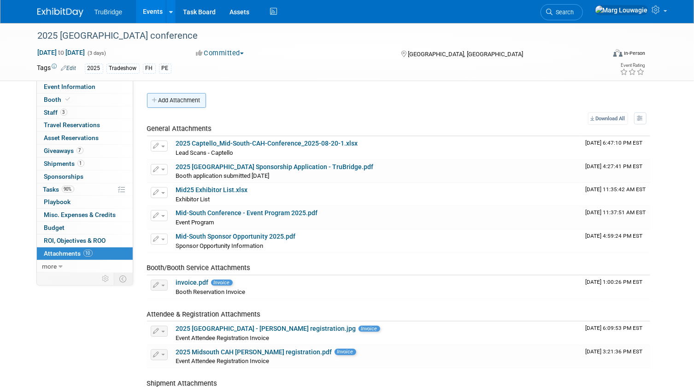
click at [157, 101] on icon "button" at bounding box center [155, 101] width 6 height 6
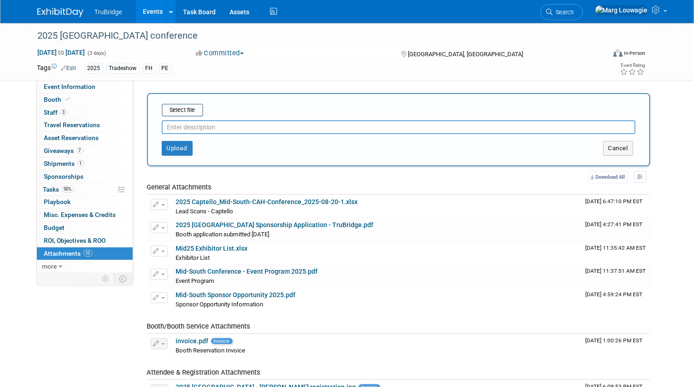
click at [180, 124] on input "text" at bounding box center [399, 127] width 474 height 14
click at [179, 110] on input "file" at bounding box center [148, 110] width 110 height 11
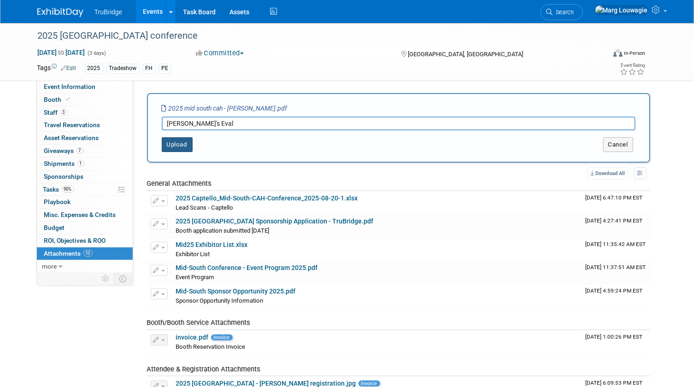
click at [180, 143] on button "Upload" at bounding box center [177, 144] width 31 height 15
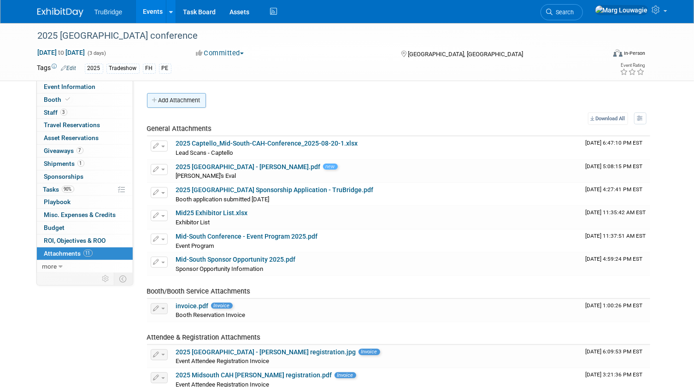
click at [178, 100] on button "Add Attachment" at bounding box center [176, 100] width 59 height 15
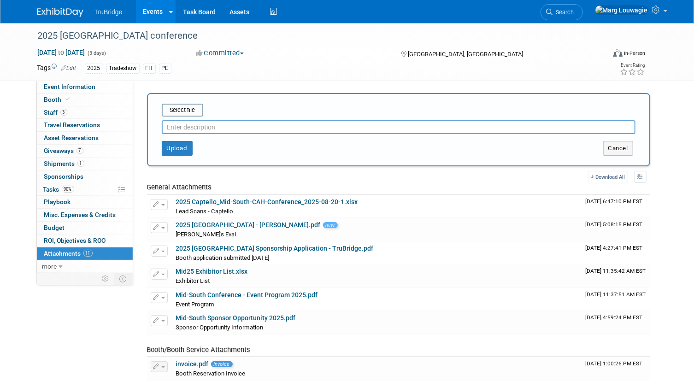
click at [190, 125] on input "text" at bounding box center [399, 127] width 474 height 14
type input "Tiffany's eval"
click at [188, 111] on input "file" at bounding box center [148, 110] width 110 height 11
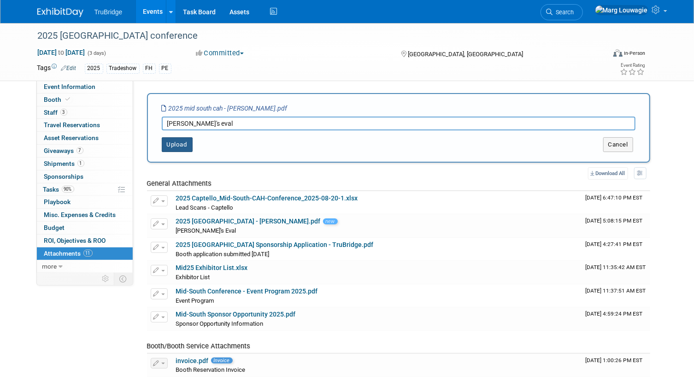
click at [172, 140] on button "Upload" at bounding box center [177, 144] width 31 height 15
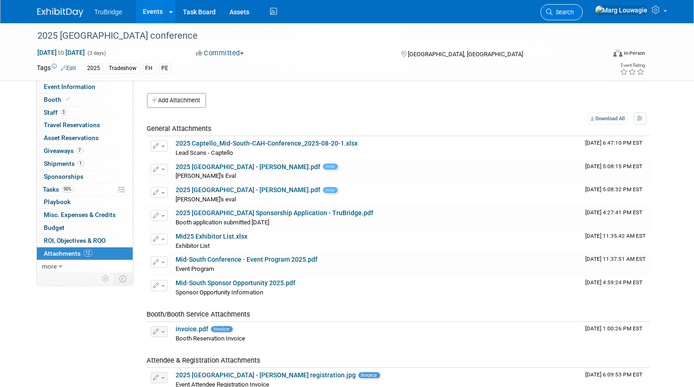
click at [574, 9] on span "Search" at bounding box center [563, 12] width 21 height 7
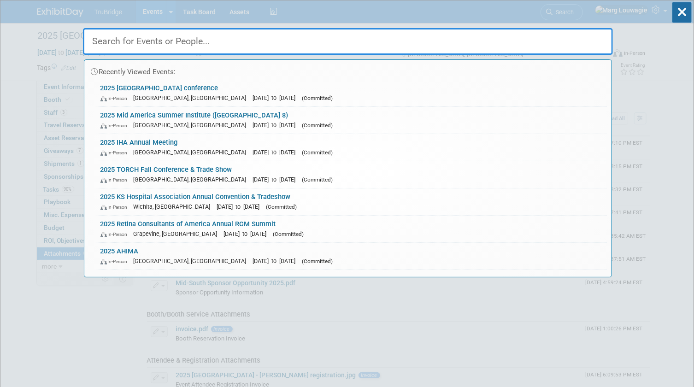
click at [573, 38] on input "text" at bounding box center [348, 41] width 530 height 27
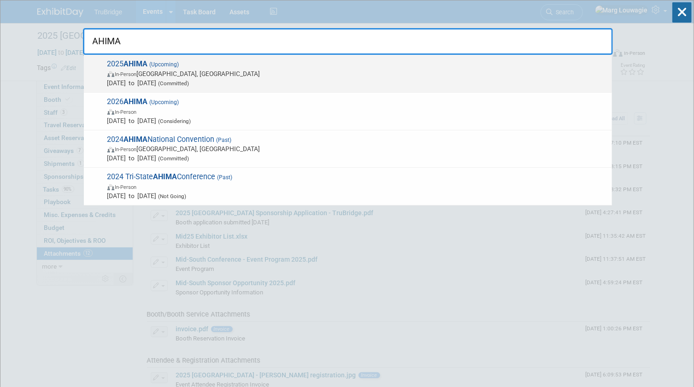
type input "AHIMA"
click at [203, 77] on span "In-Person Minneapolis, MN" at bounding box center [357, 73] width 500 height 9
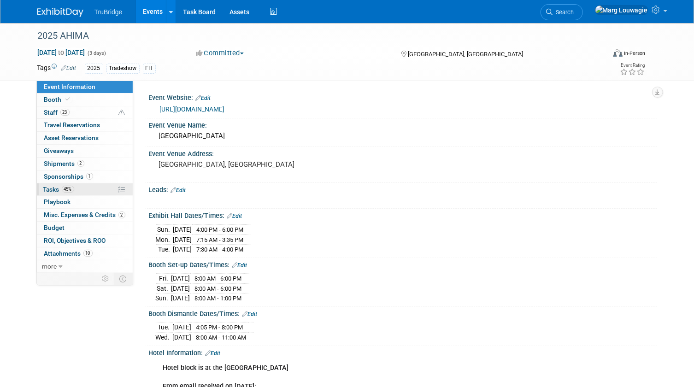
click at [54, 183] on link "45% Tasks 45%" at bounding box center [85, 189] width 96 height 12
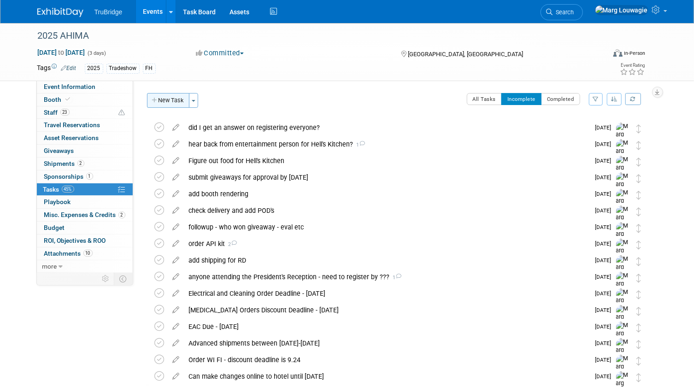
click at [178, 98] on button "New Task" at bounding box center [168, 100] width 42 height 15
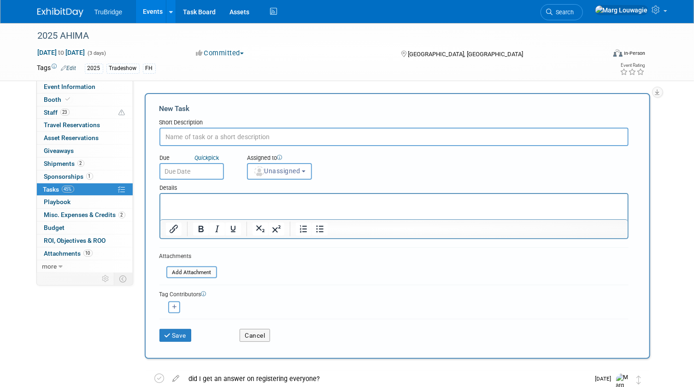
click at [189, 136] on input "text" at bounding box center [394, 137] width 469 height 18
type input "Register attendees"
click at [290, 171] on span "Unassigned" at bounding box center [277, 170] width 47 height 7
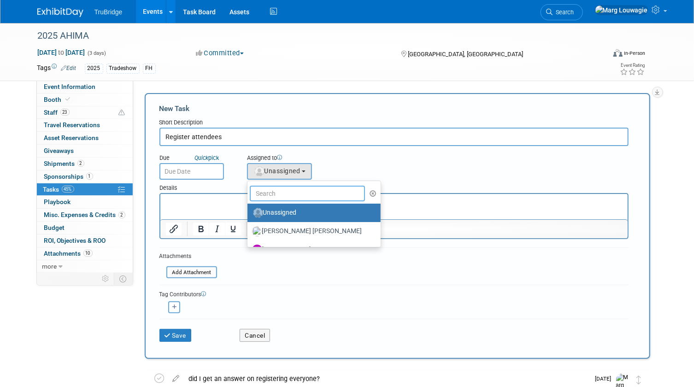
click at [293, 196] on input "text" at bounding box center [308, 194] width 116 height 16
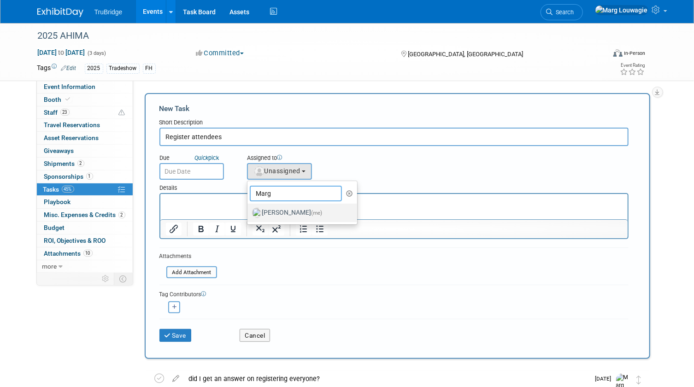
type input "Marg"
drag, startPoint x: 293, startPoint y: 213, endPoint x: 107, endPoint y: 2, distance: 280.9
click at [293, 213] on label "[PERSON_NAME] (me)" at bounding box center [300, 213] width 96 height 15
click at [249, 213] on input "[PERSON_NAME] (me)" at bounding box center [246, 212] width 6 height 6
select select "0abee163-1570-438d-a0ea-e9129f2ffbd7"
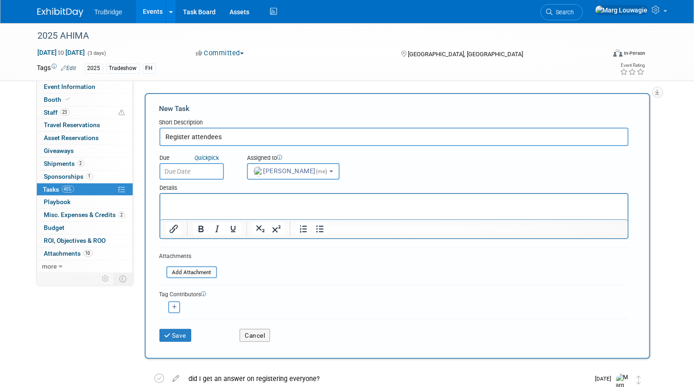
click at [204, 174] on input "text" at bounding box center [192, 171] width 65 height 17
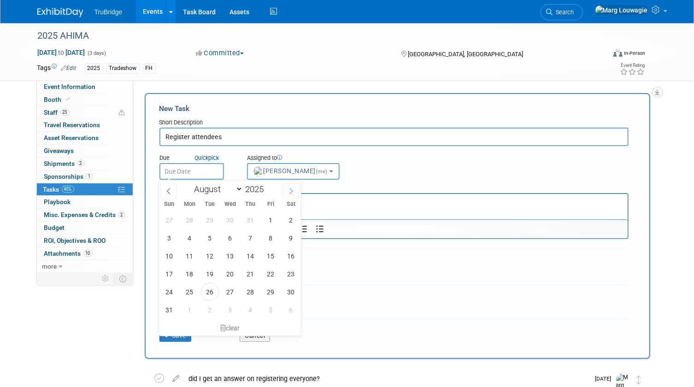
click at [288, 188] on icon at bounding box center [291, 191] width 6 height 6
select select "8"
click at [267, 230] on span "12" at bounding box center [271, 238] width 18 height 18
type input "[DATE]"
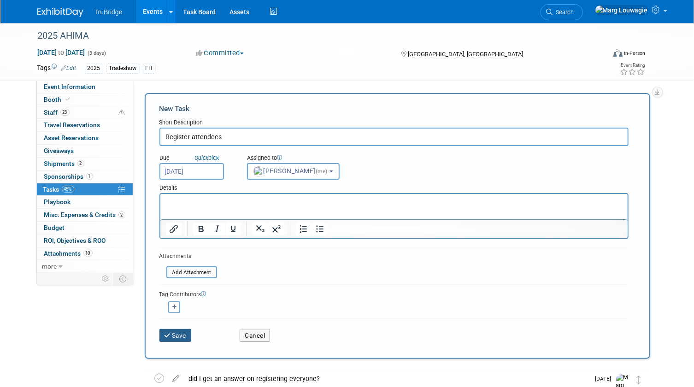
click at [183, 337] on button "Save" at bounding box center [176, 335] width 32 height 13
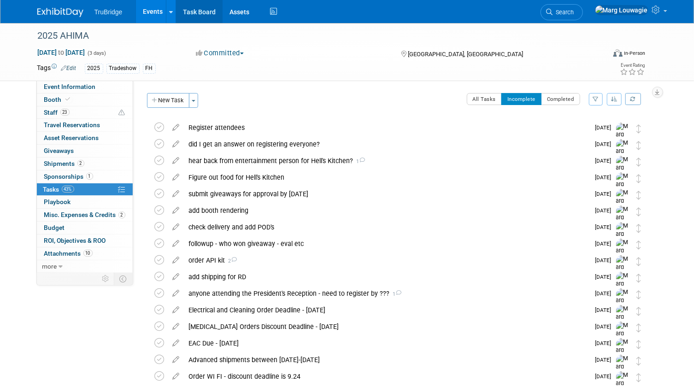
click at [189, 9] on link "Task Board" at bounding box center [199, 11] width 47 height 23
